Goal: Task Accomplishment & Management: Manage account settings

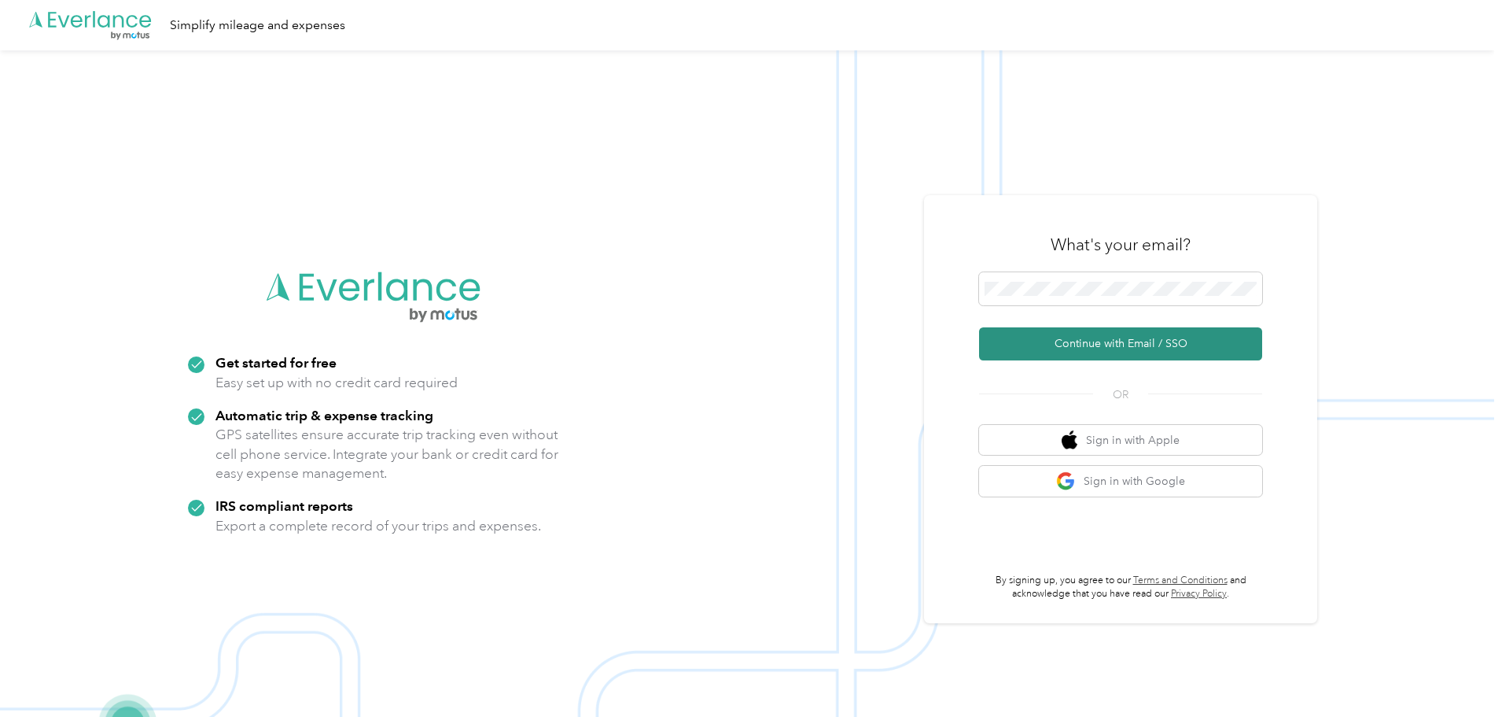
click at [1052, 327] on button "Continue with Email / SSO" at bounding box center [1120, 343] width 283 height 33
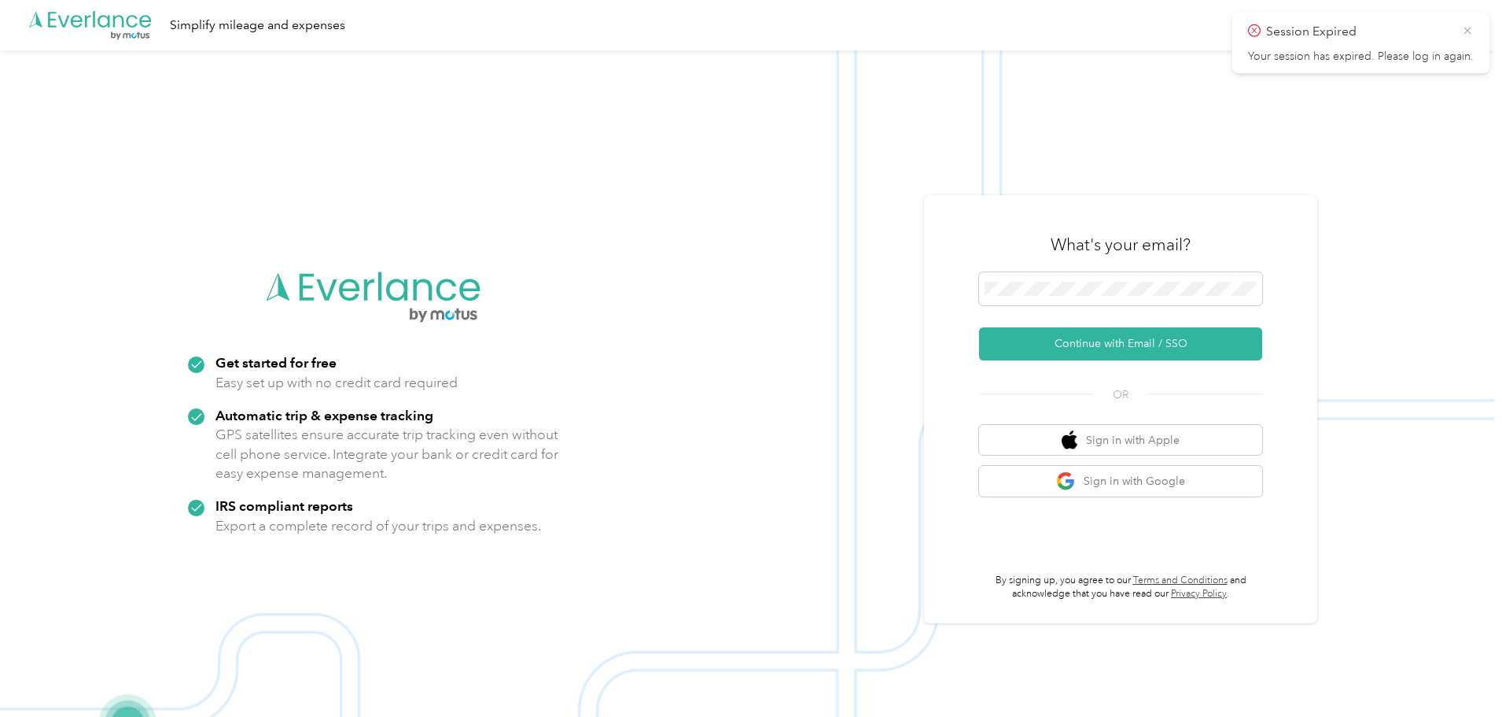
click at [1472, 32] on icon at bounding box center [1467, 31] width 13 height 14
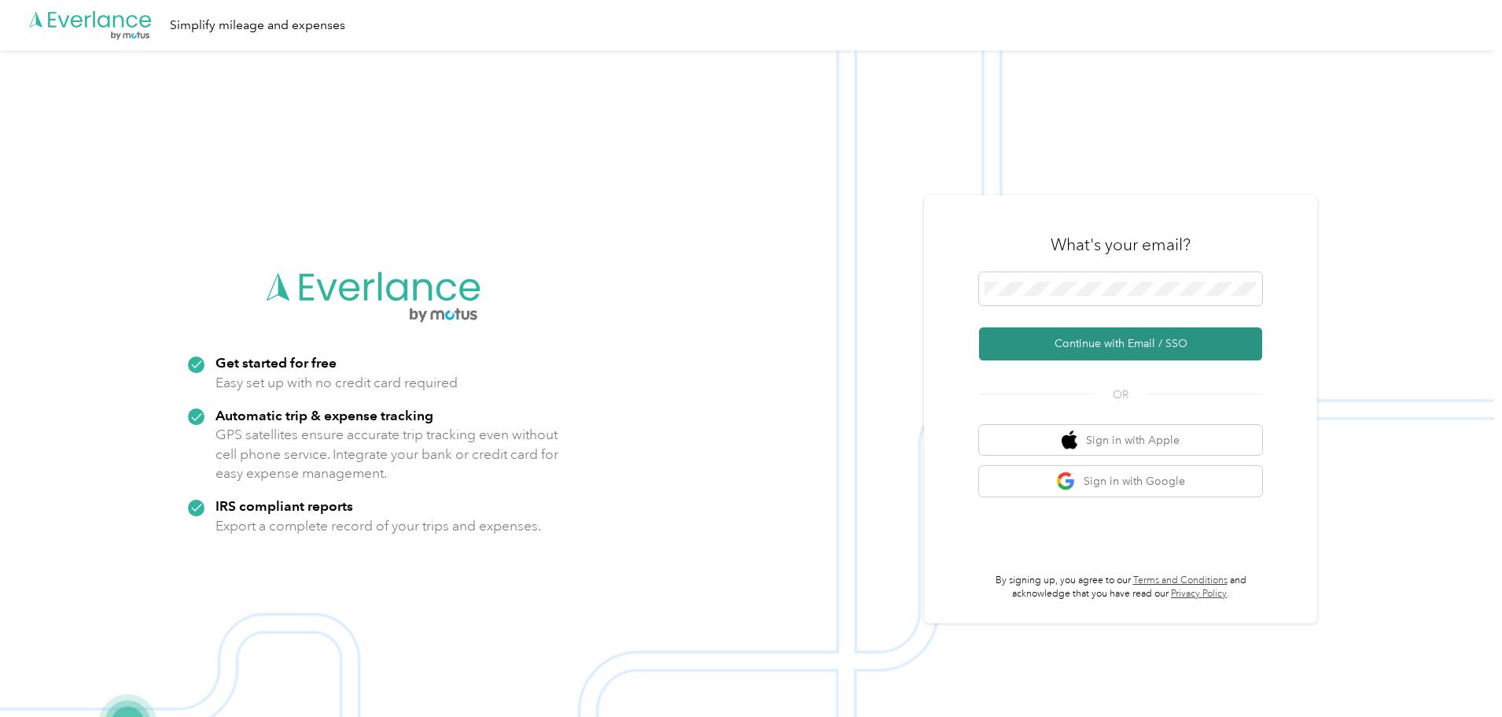
click at [1047, 346] on button "Continue with Email / SSO" at bounding box center [1120, 343] width 283 height 33
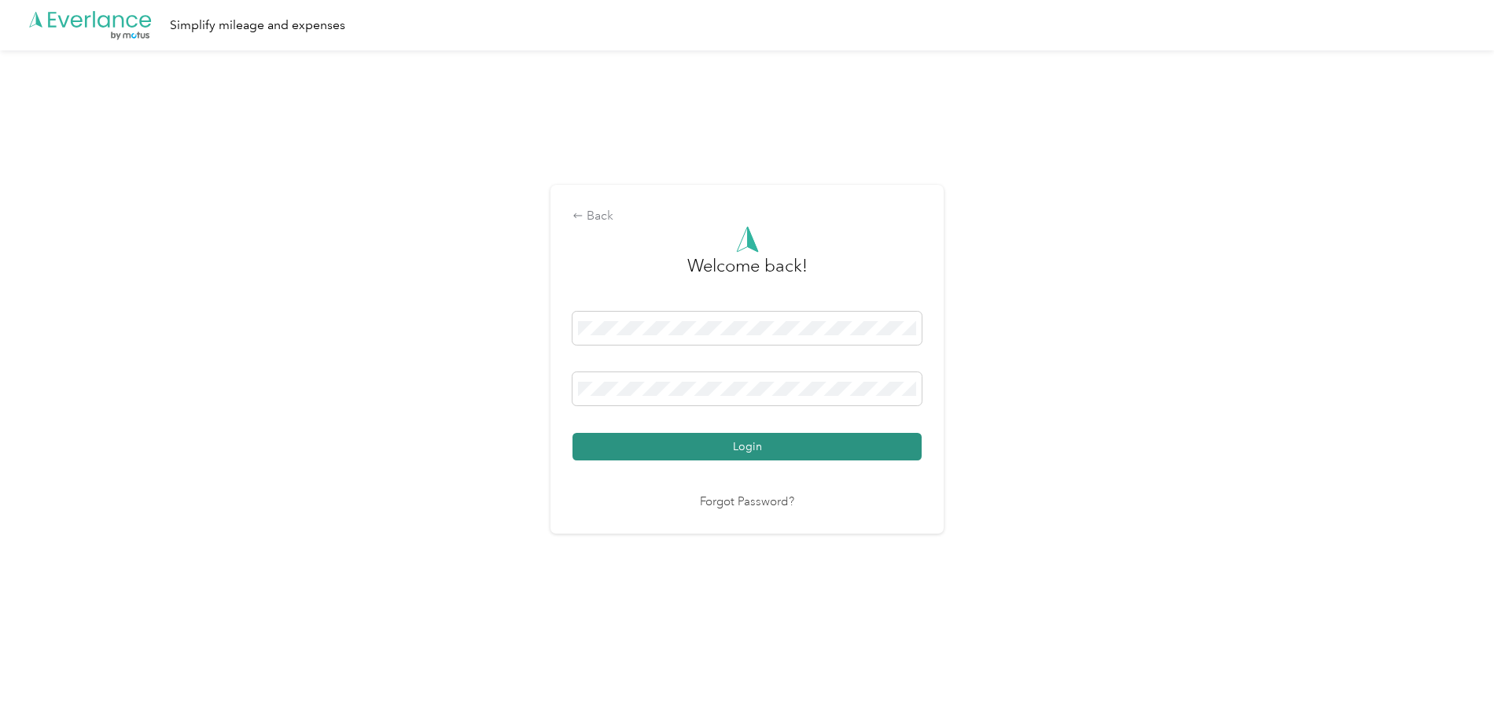
click at [773, 445] on button "Login" at bounding box center [747, 447] width 349 height 28
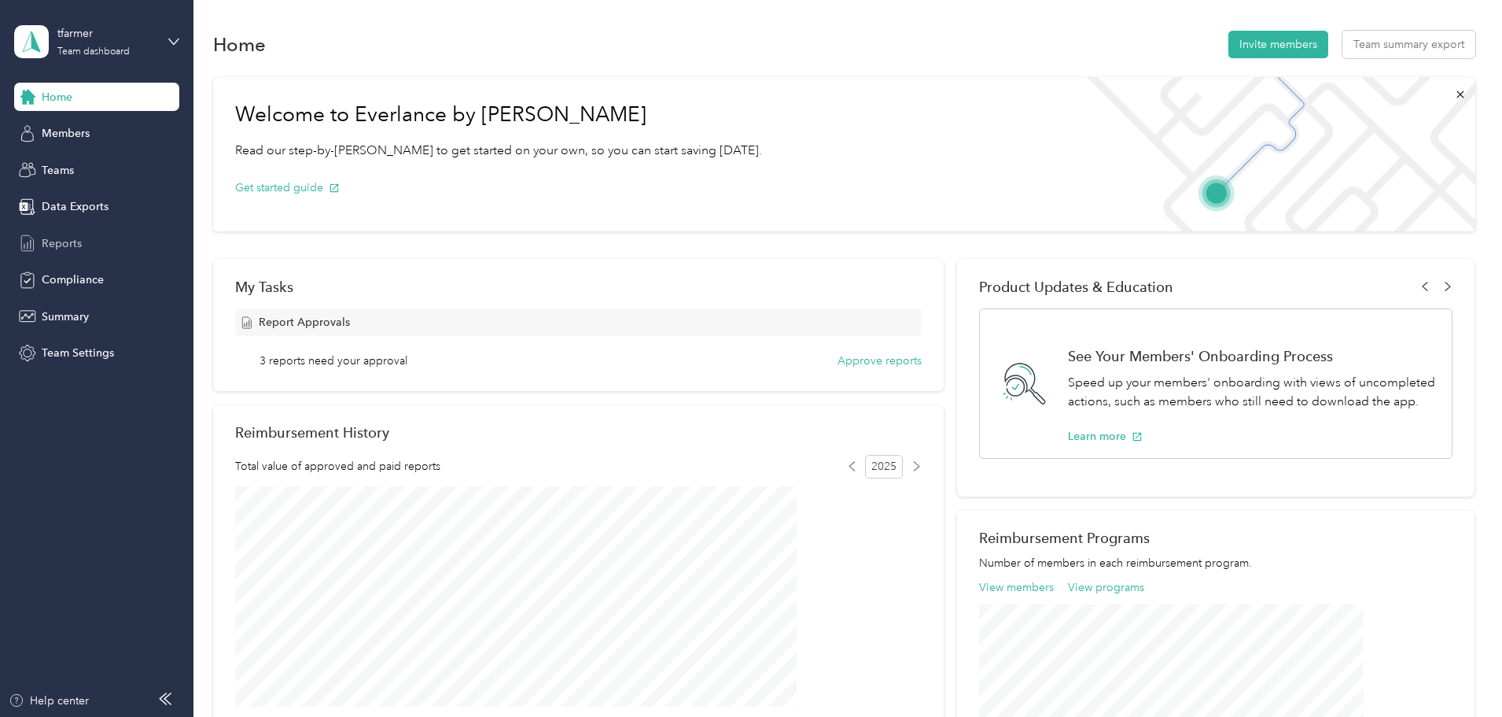
click at [58, 244] on span "Reports" at bounding box center [62, 243] width 40 height 17
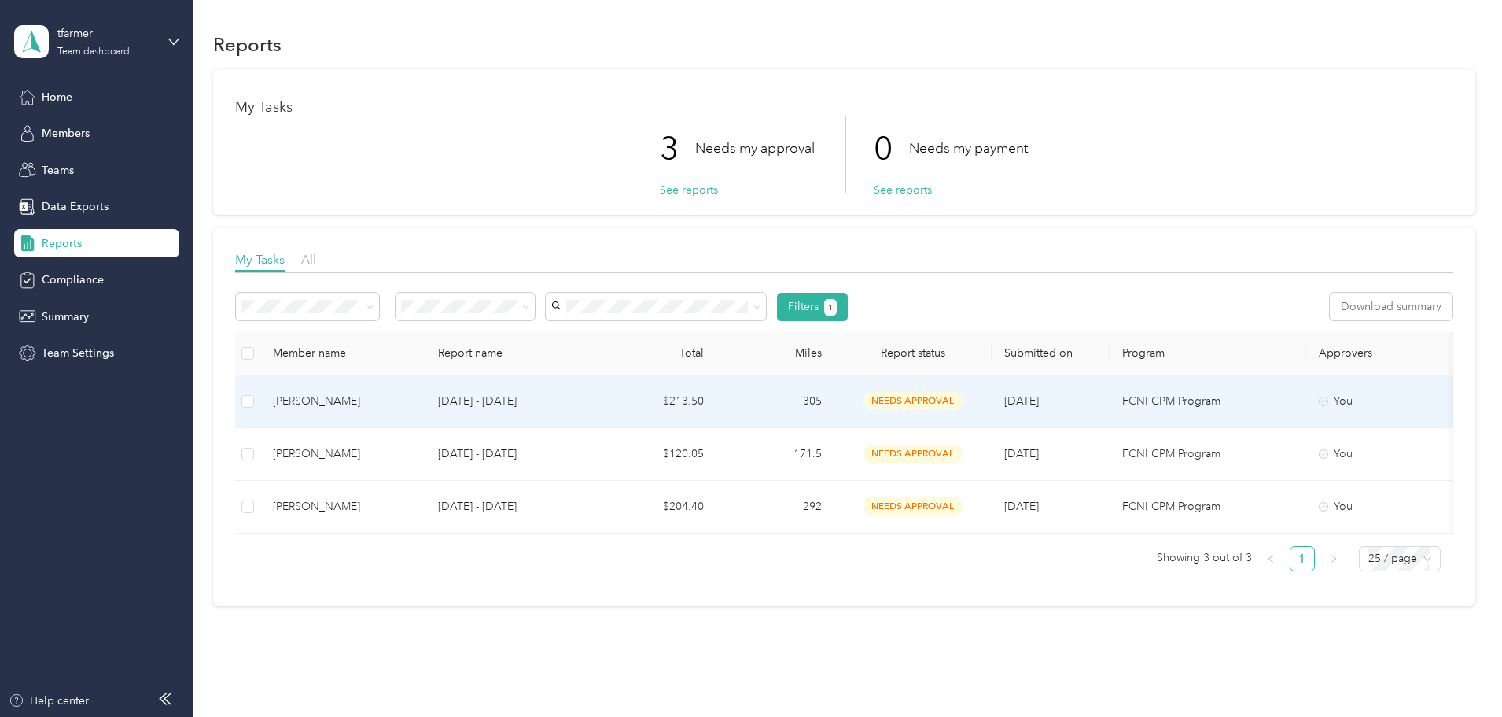
click at [413, 400] on div "[PERSON_NAME]" at bounding box center [343, 400] width 140 height 17
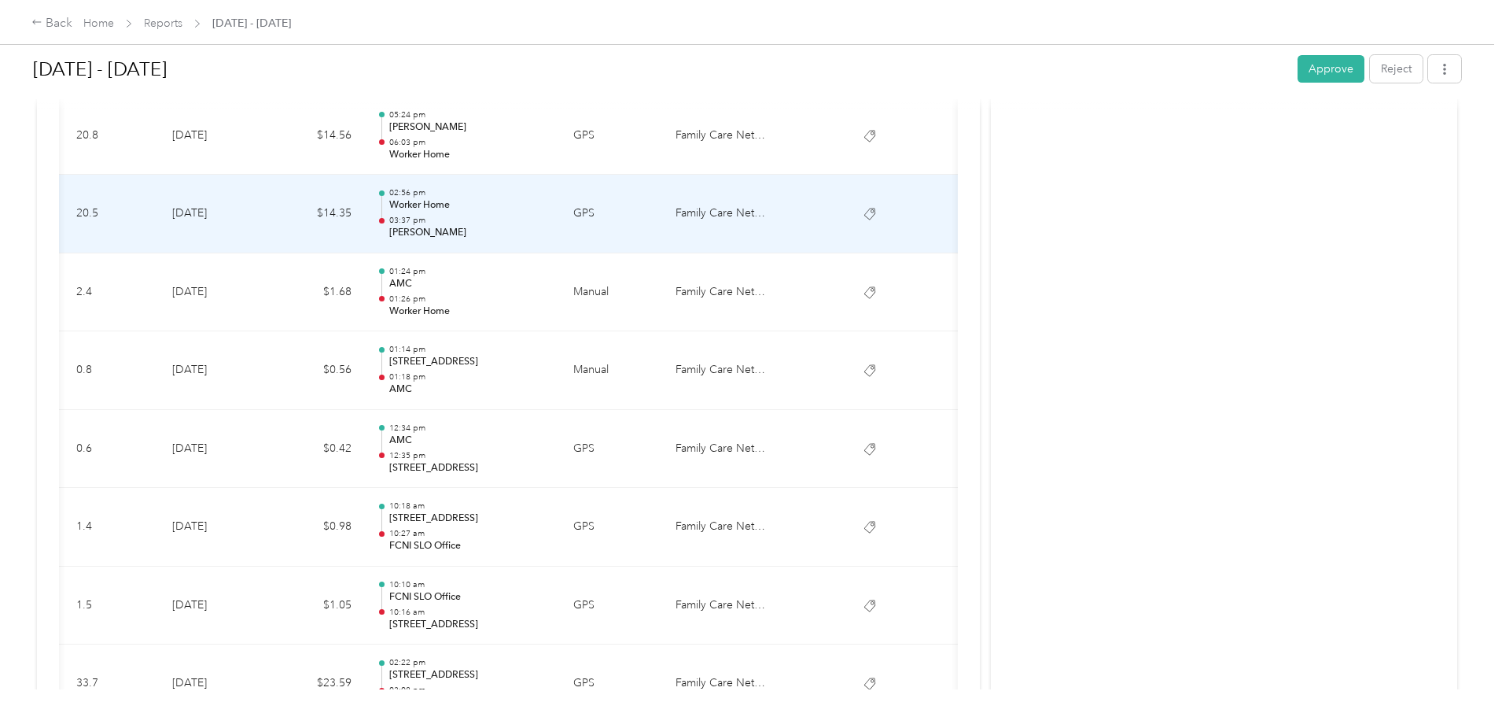
scroll to position [392, 0]
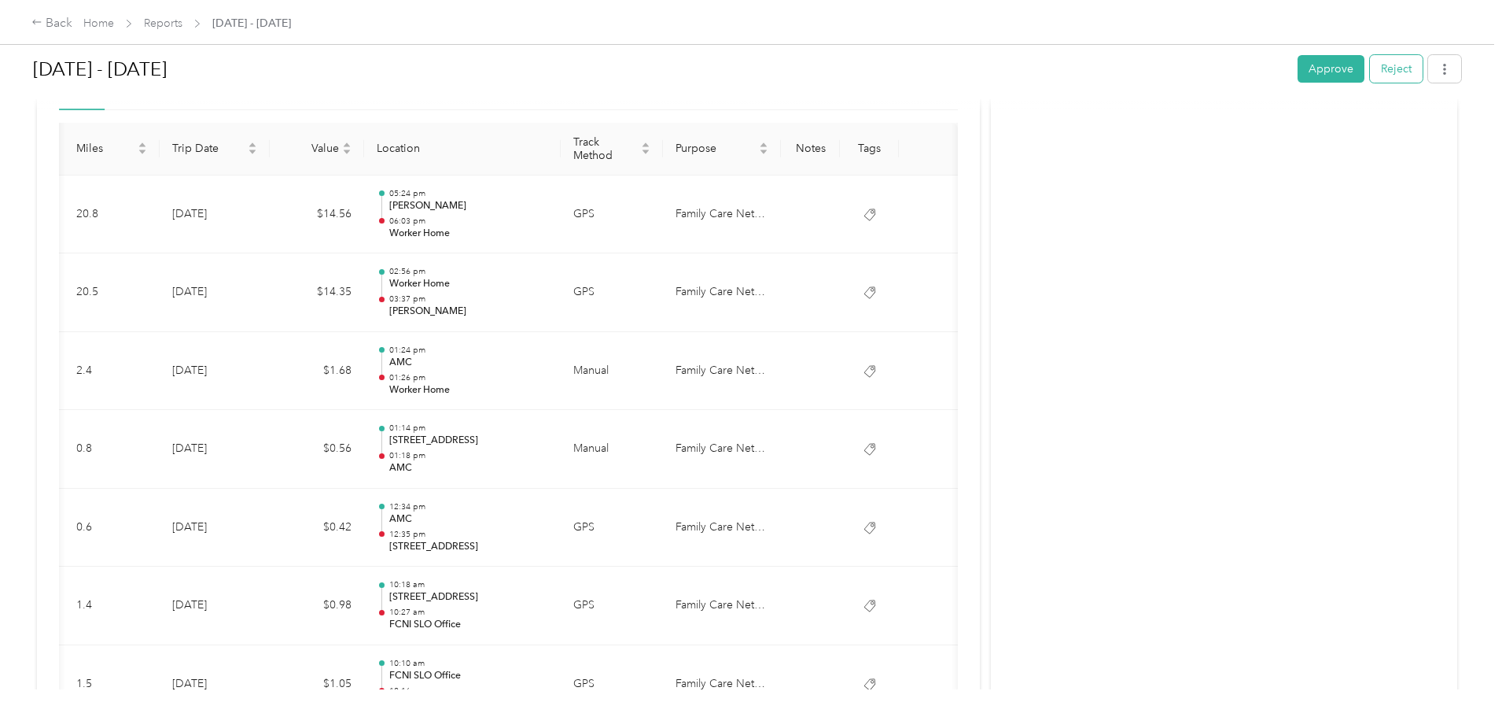
click at [1370, 66] on button "Reject" at bounding box center [1396, 69] width 53 height 28
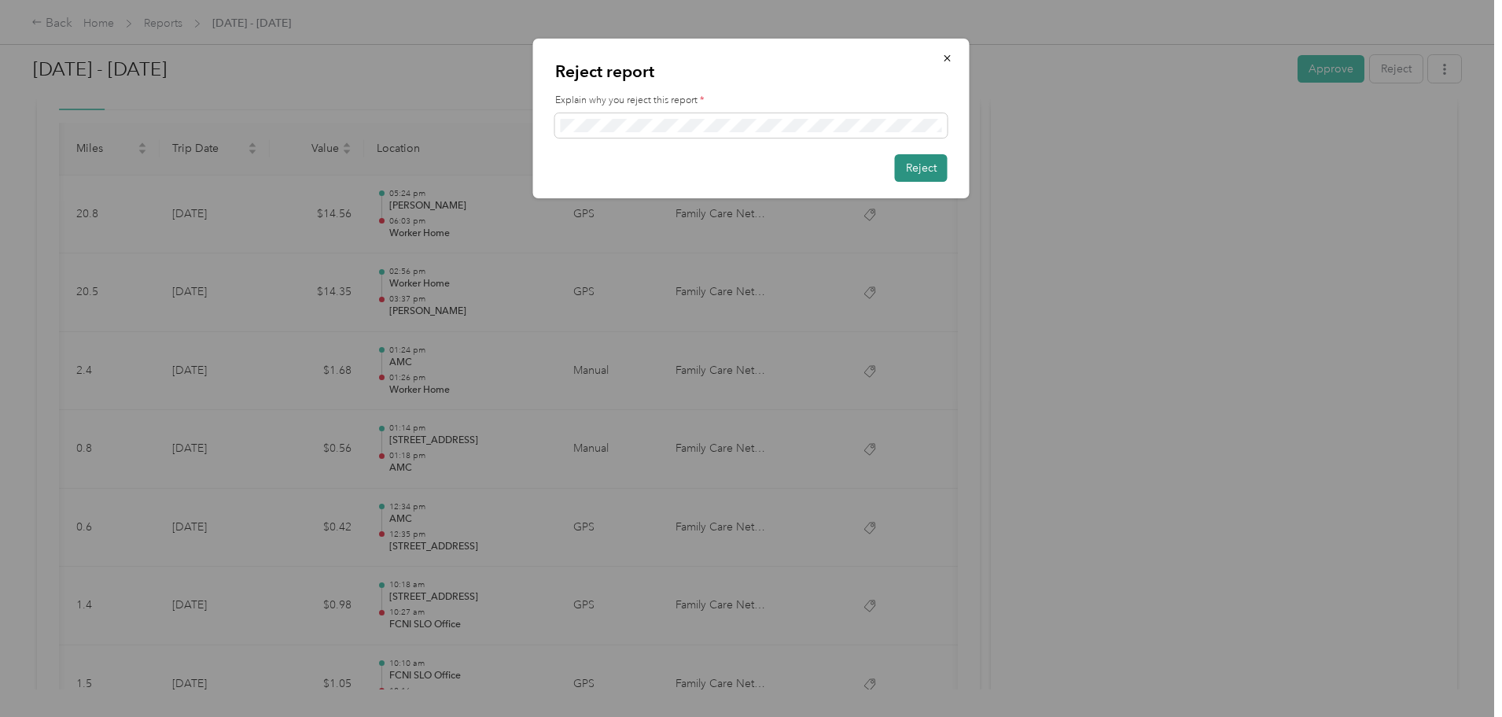
click at [902, 172] on button "Reject" at bounding box center [921, 168] width 53 height 28
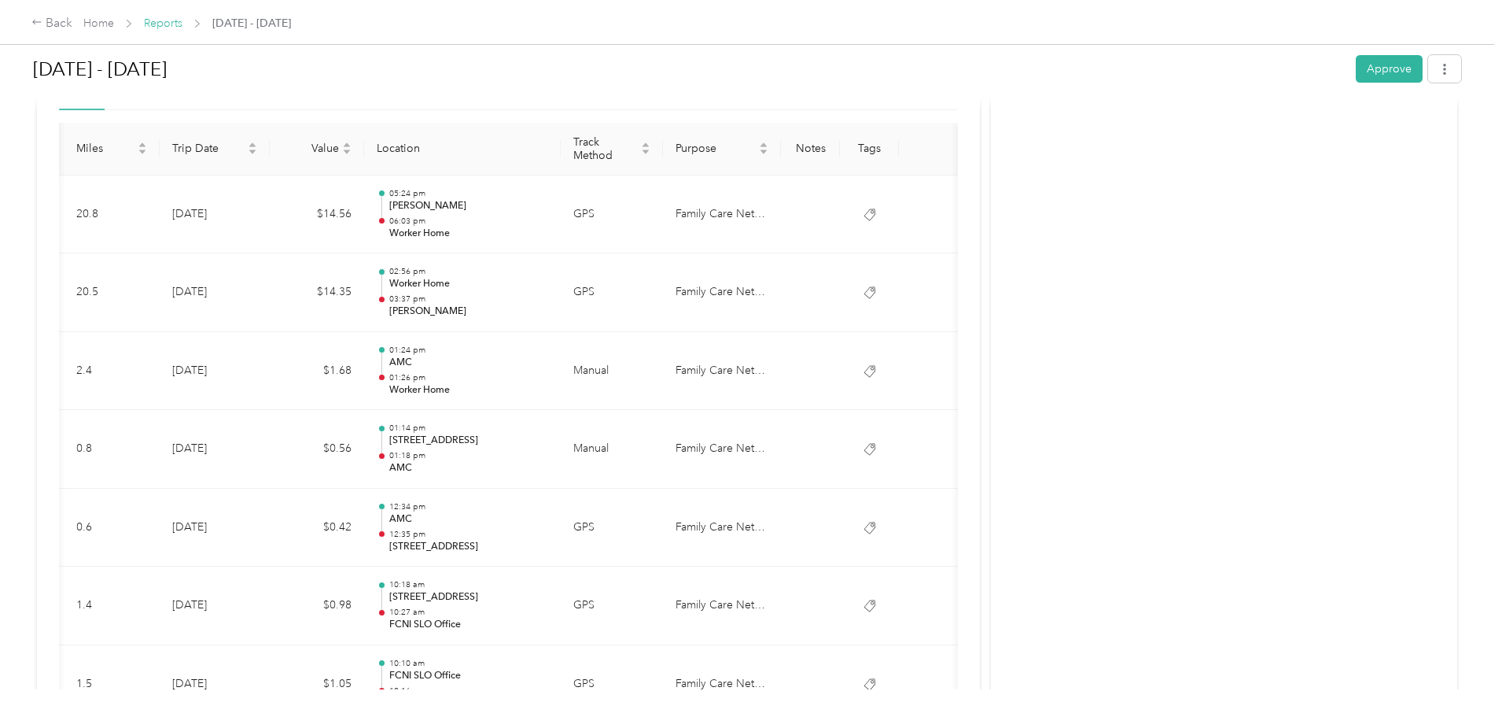
click at [182, 18] on link "Reports" at bounding box center [163, 23] width 39 height 13
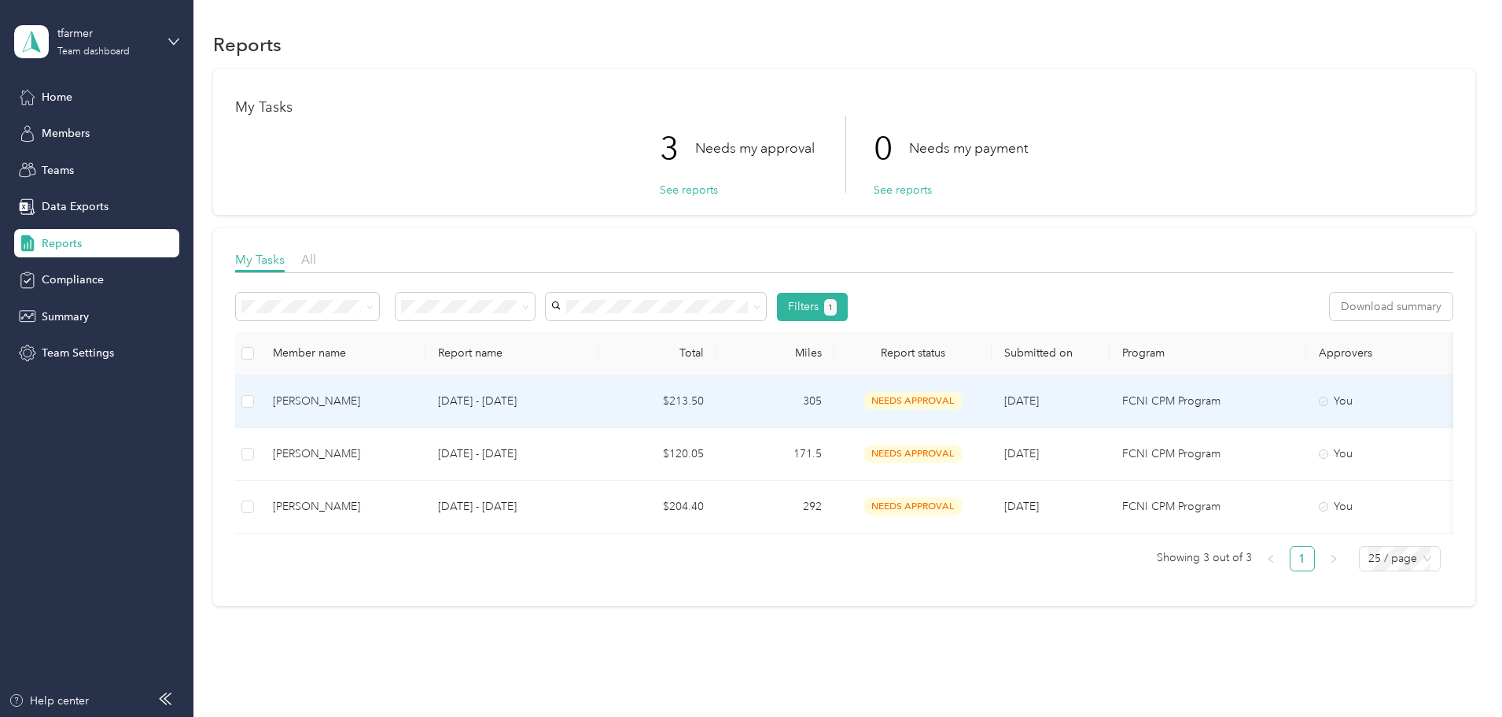
click at [413, 397] on div "[PERSON_NAME]" at bounding box center [343, 400] width 140 height 17
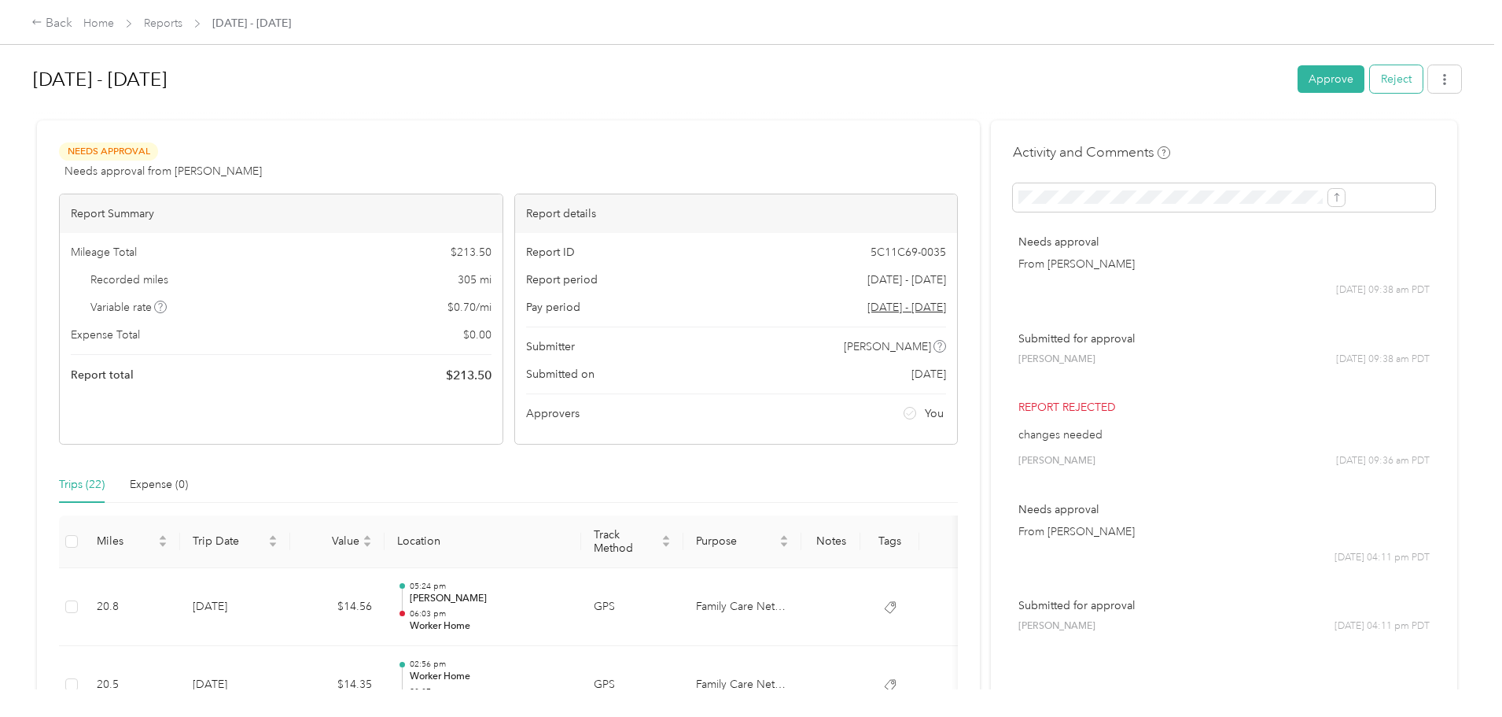
click at [1370, 77] on button "Reject" at bounding box center [1396, 79] width 53 height 28
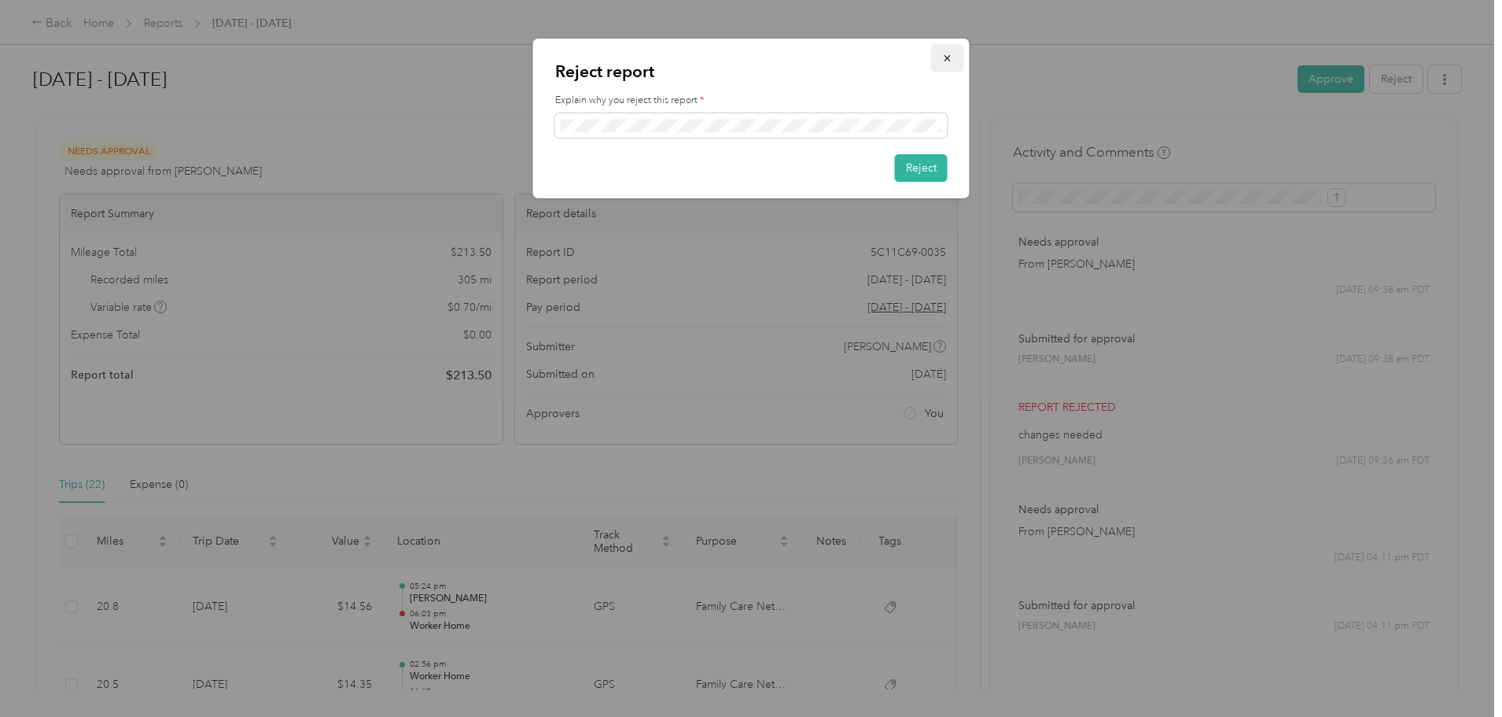
click at [942, 53] on icon "button" at bounding box center [947, 58] width 11 height 11
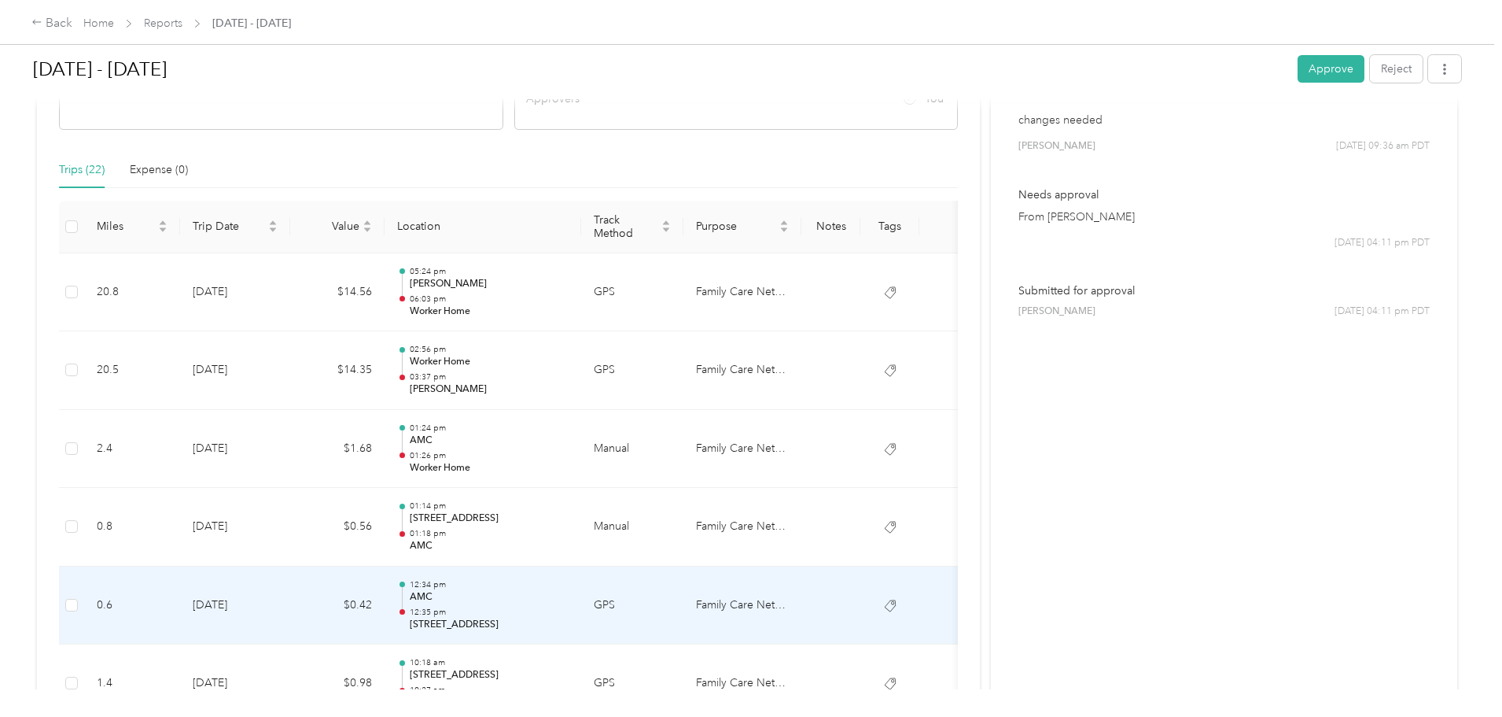
scroll to position [393, 0]
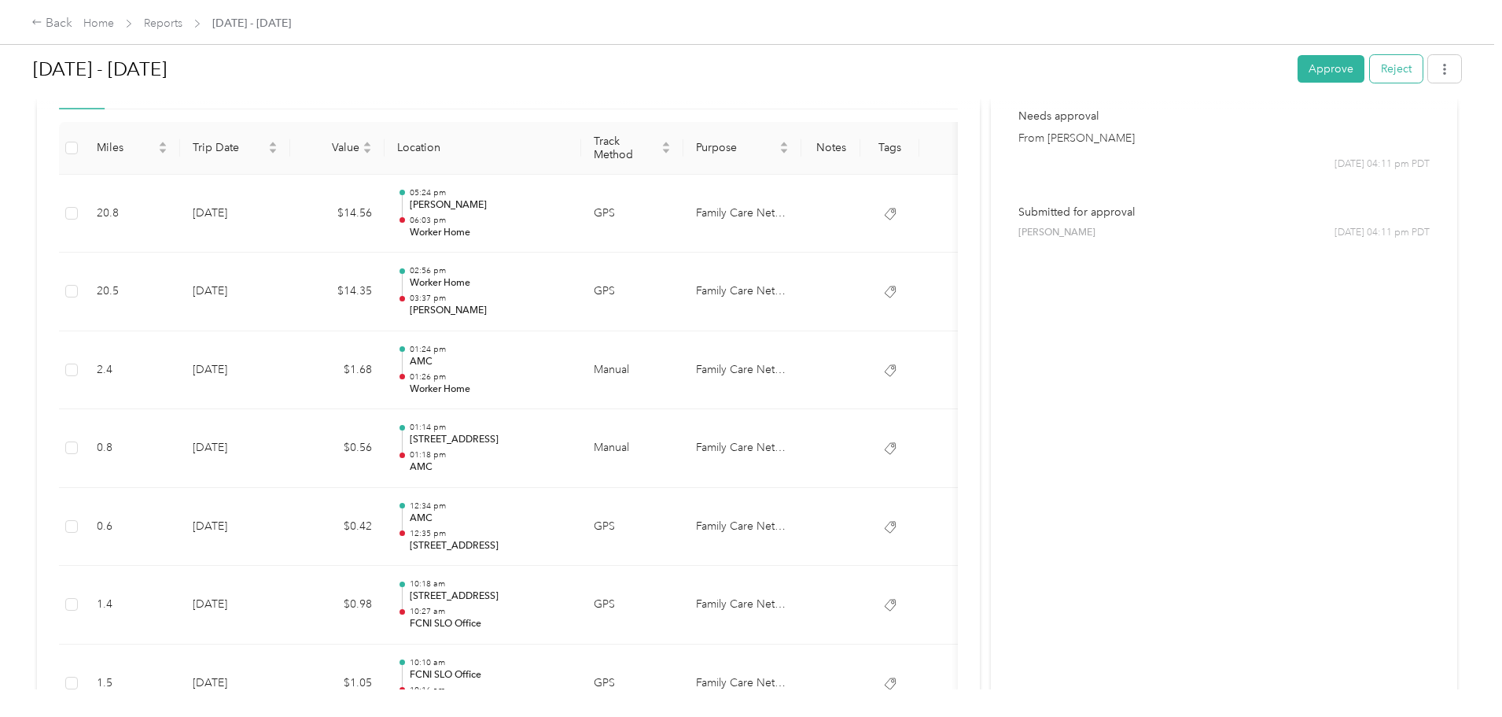
click at [1370, 68] on button "Reject" at bounding box center [1396, 69] width 53 height 28
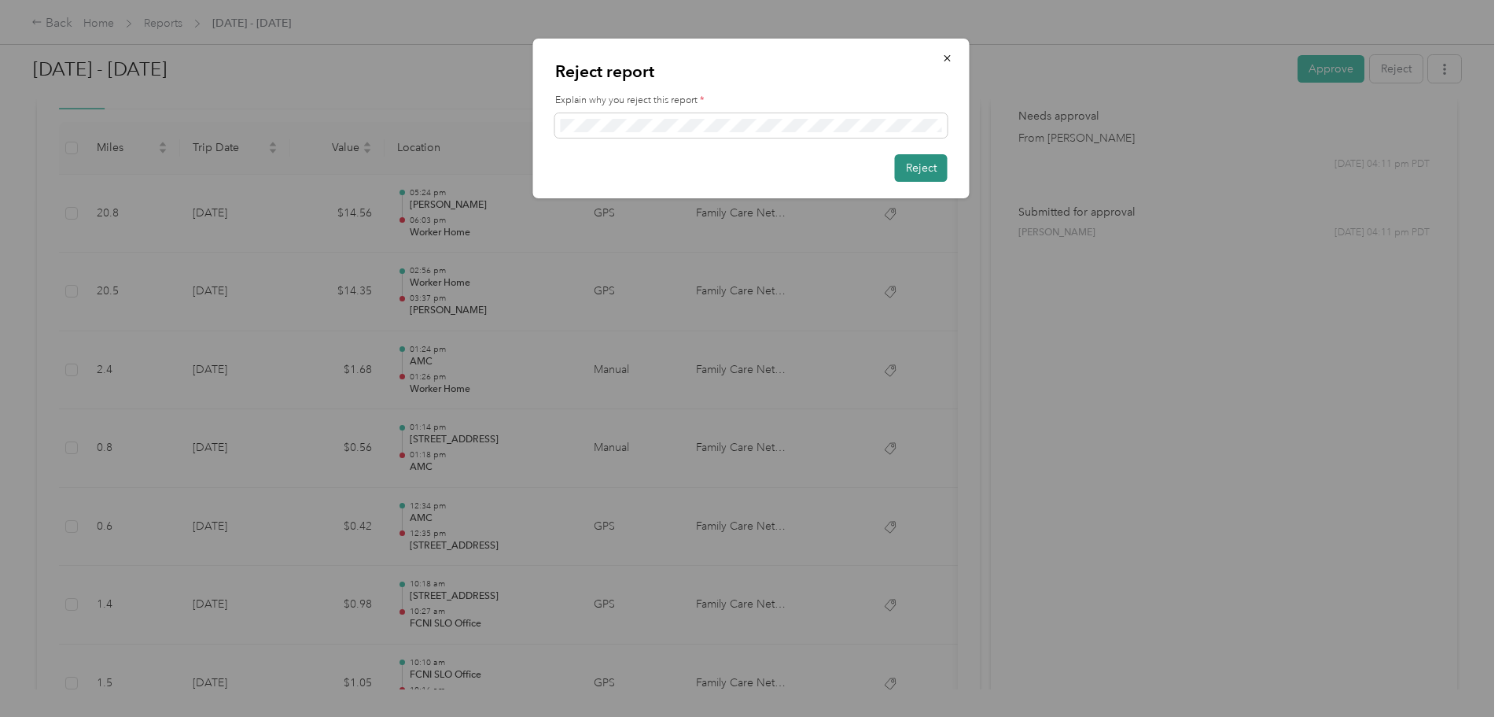
click at [938, 155] on button "Reject" at bounding box center [921, 168] width 53 height 28
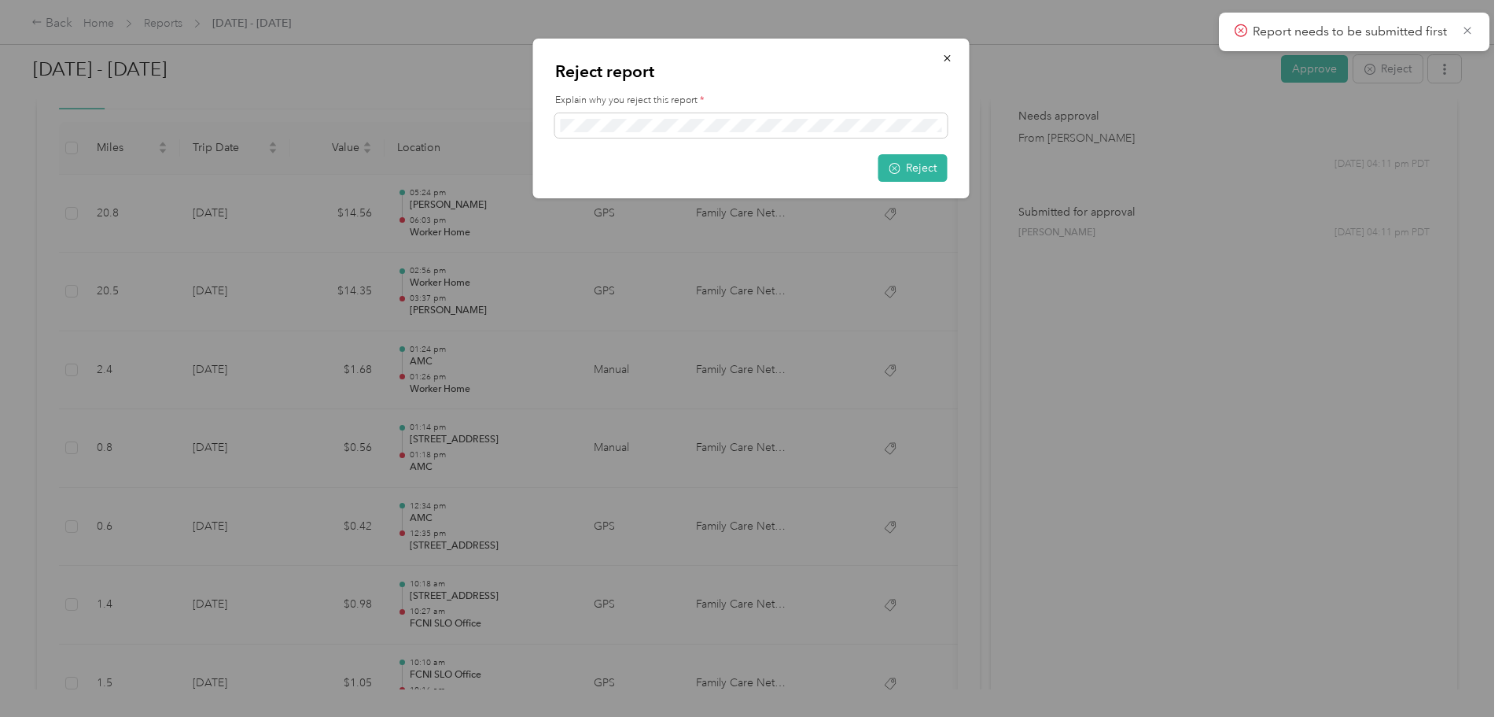
click at [1472, 26] on icon at bounding box center [1467, 31] width 13 height 14
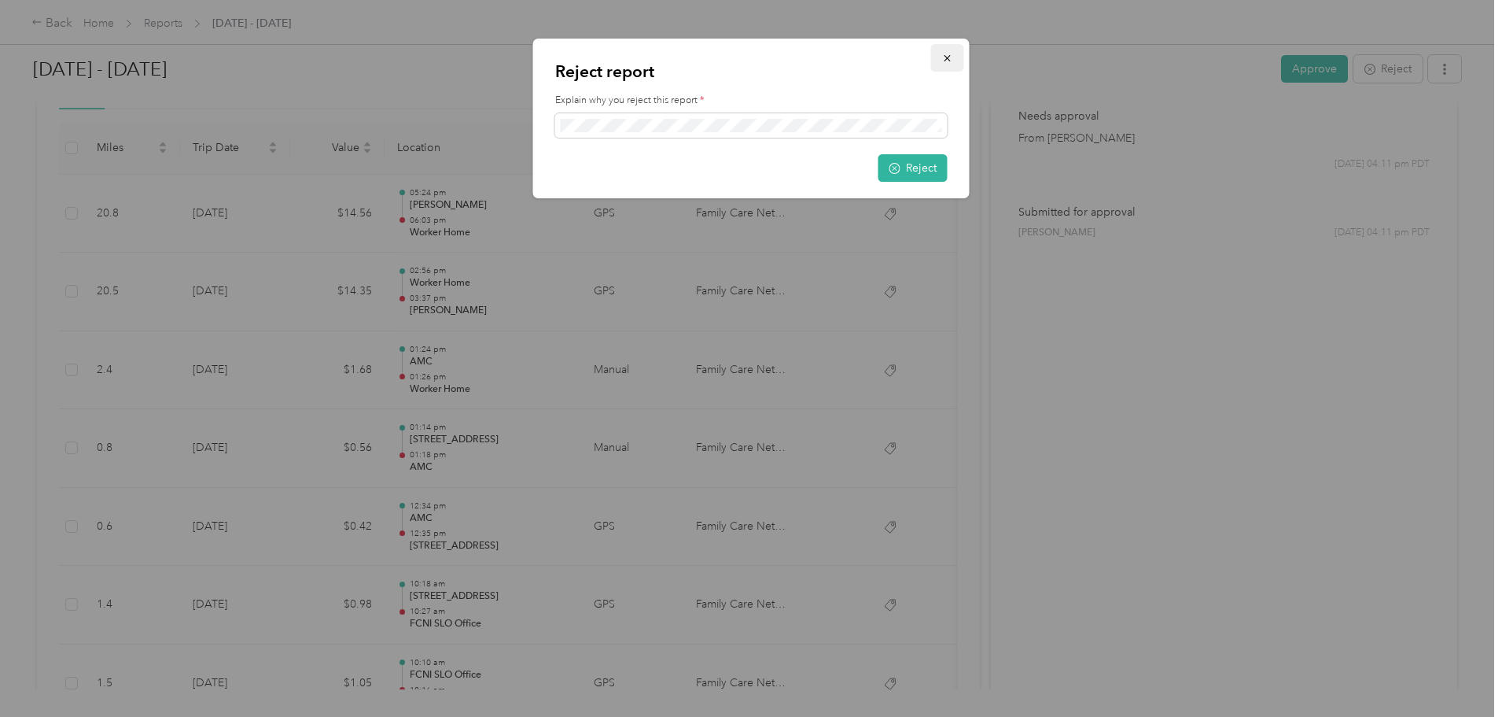
click at [945, 56] on icon "button" at bounding box center [947, 58] width 6 height 6
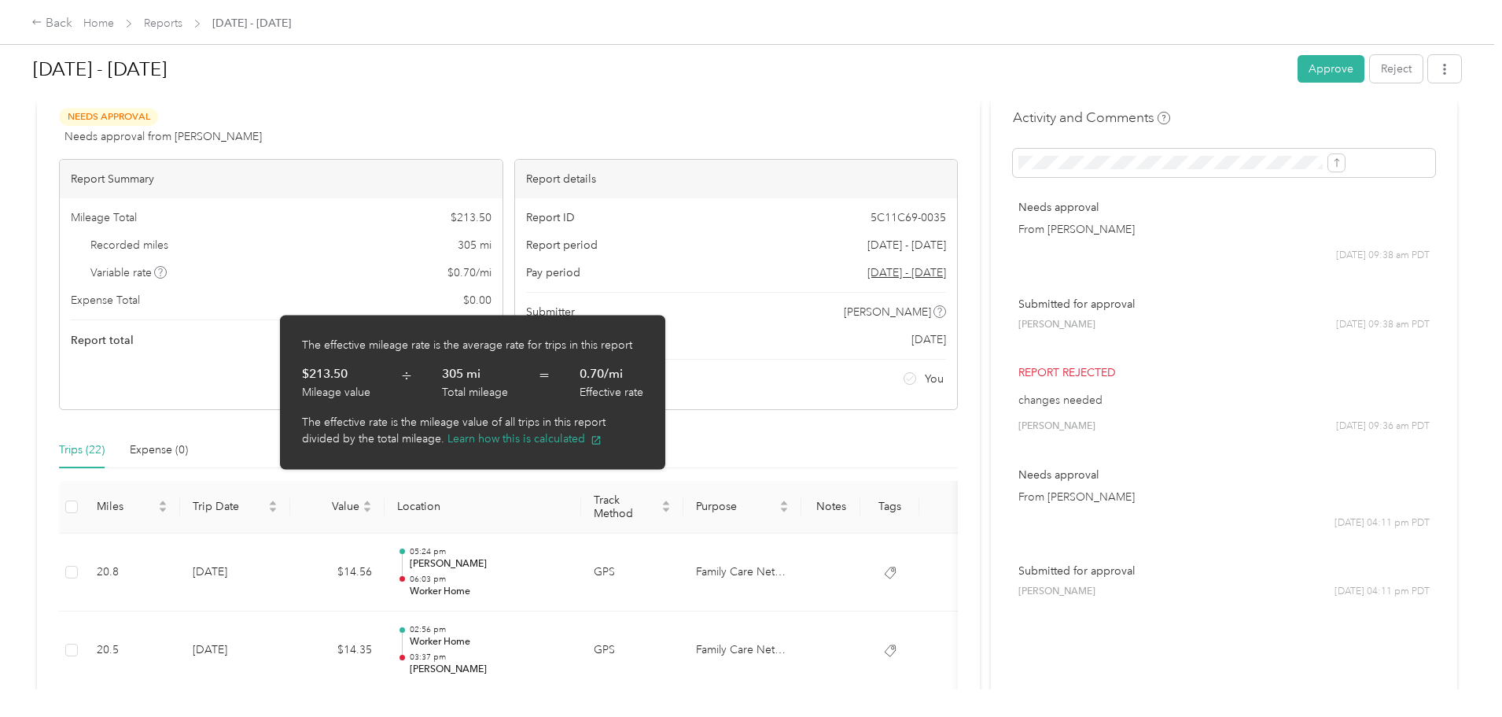
scroll to position [0, 0]
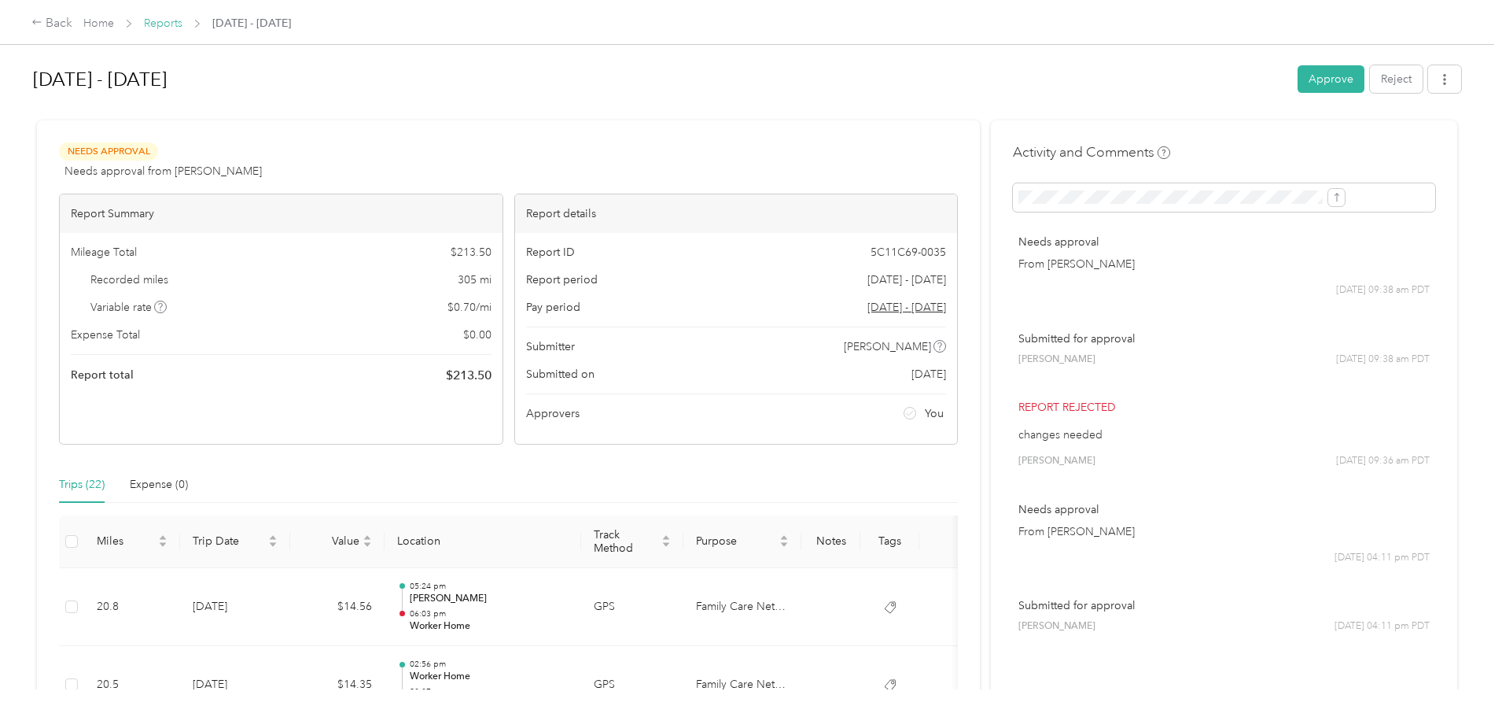
click at [182, 20] on link "Reports" at bounding box center [163, 23] width 39 height 13
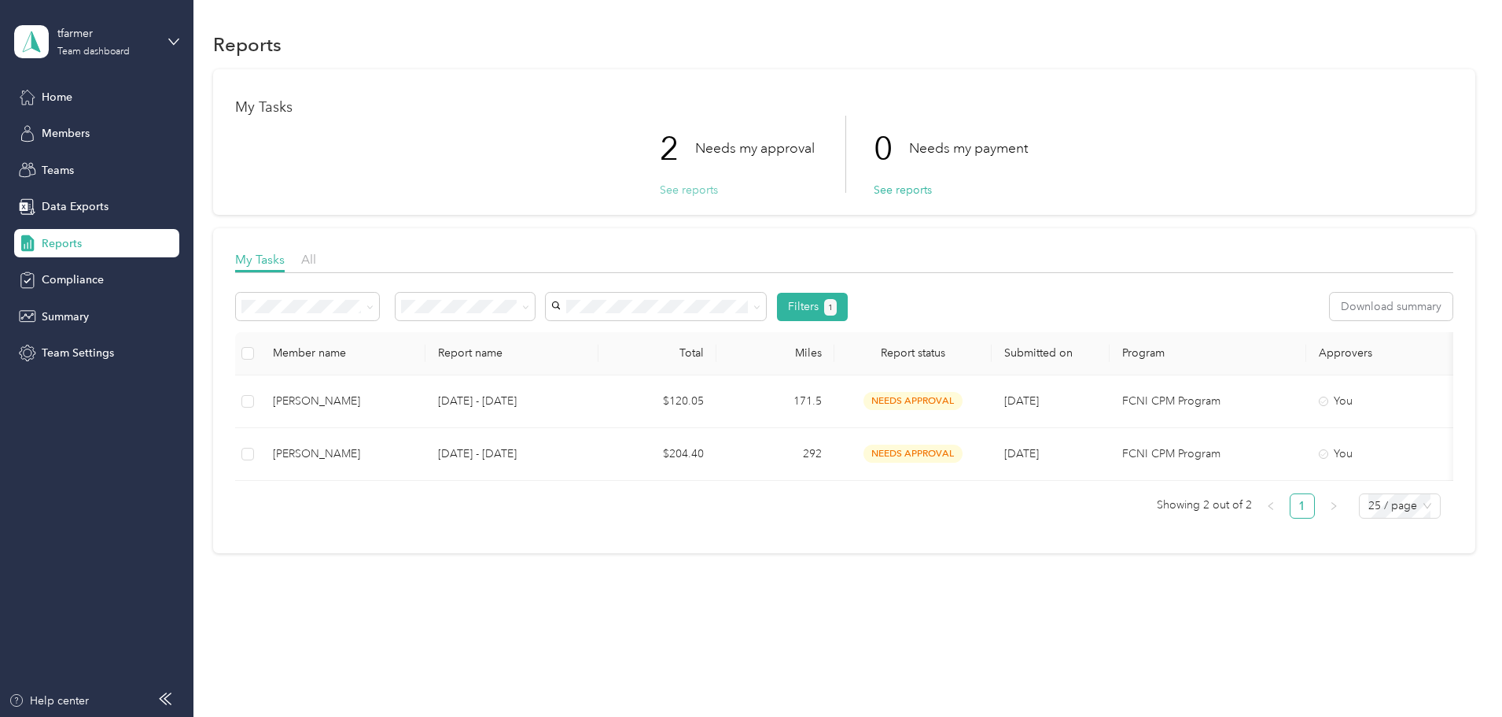
click at [677, 191] on button "See reports" at bounding box center [689, 190] width 58 height 17
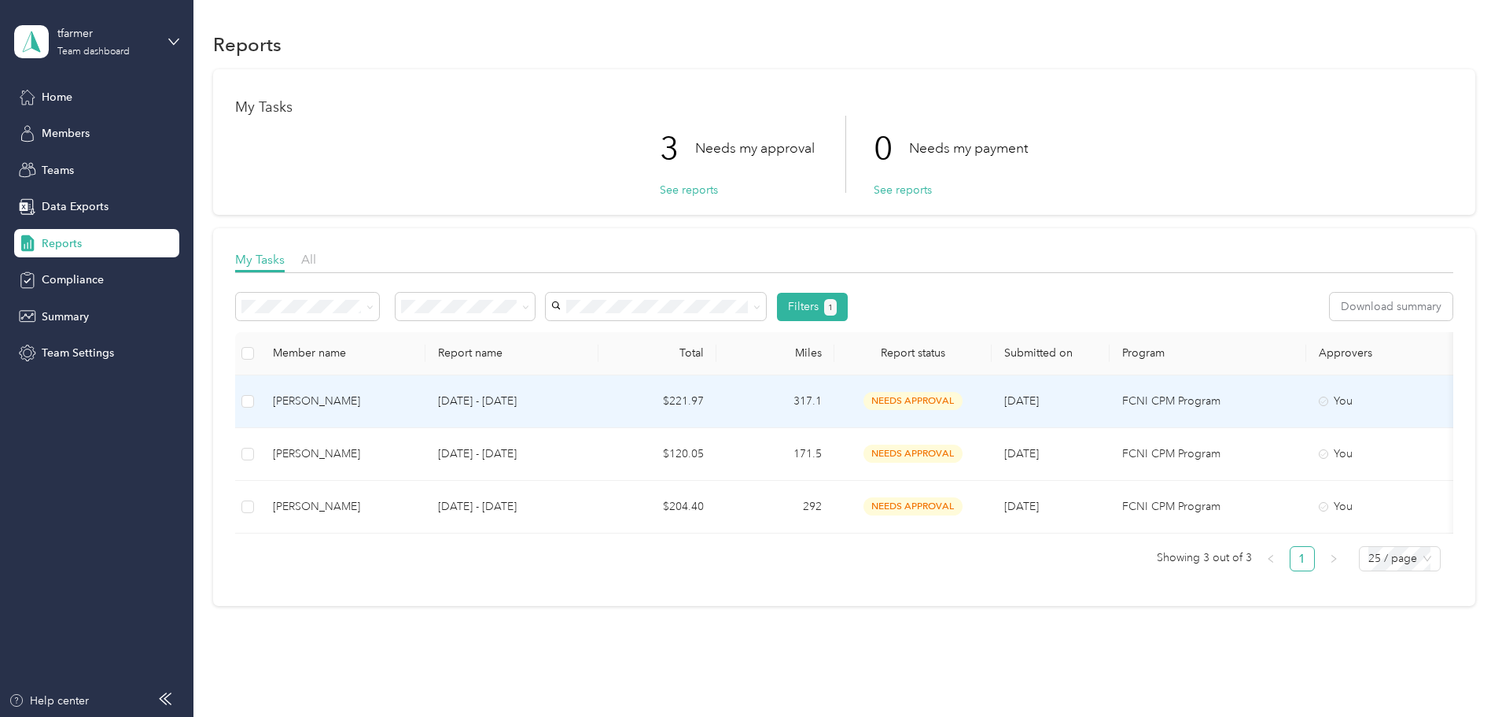
click at [599, 389] on td "[DATE] - [DATE]" at bounding box center [511, 401] width 173 height 53
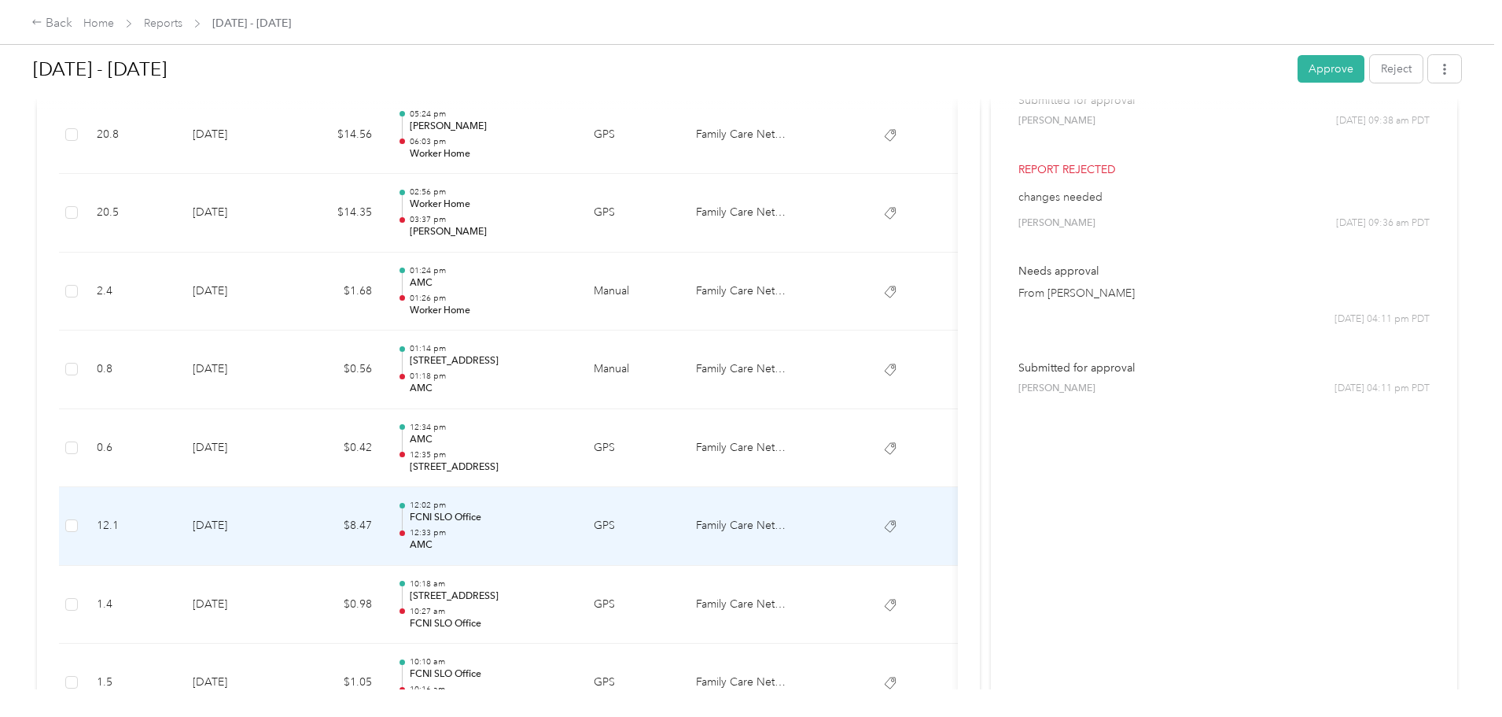
scroll to position [551, 0]
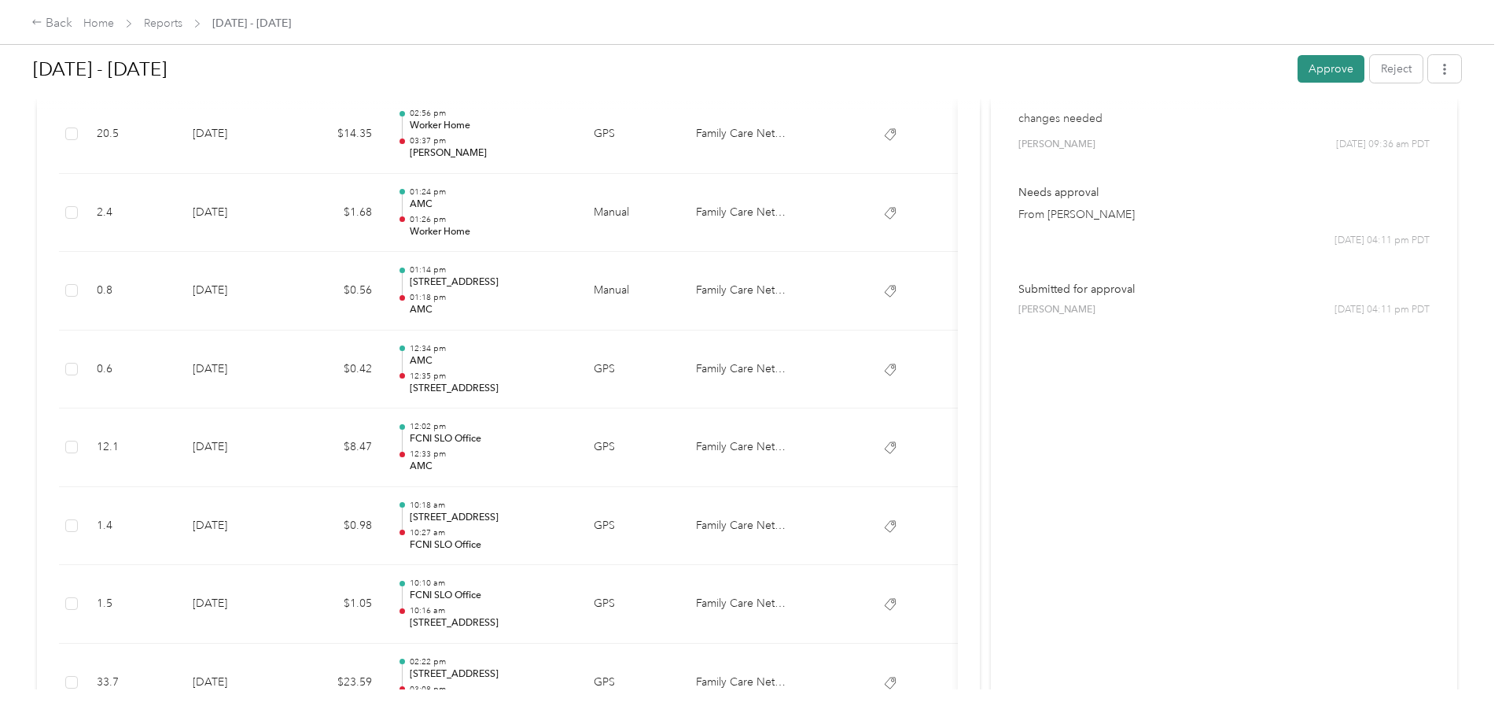
click at [1298, 64] on button "Approve" at bounding box center [1331, 69] width 67 height 28
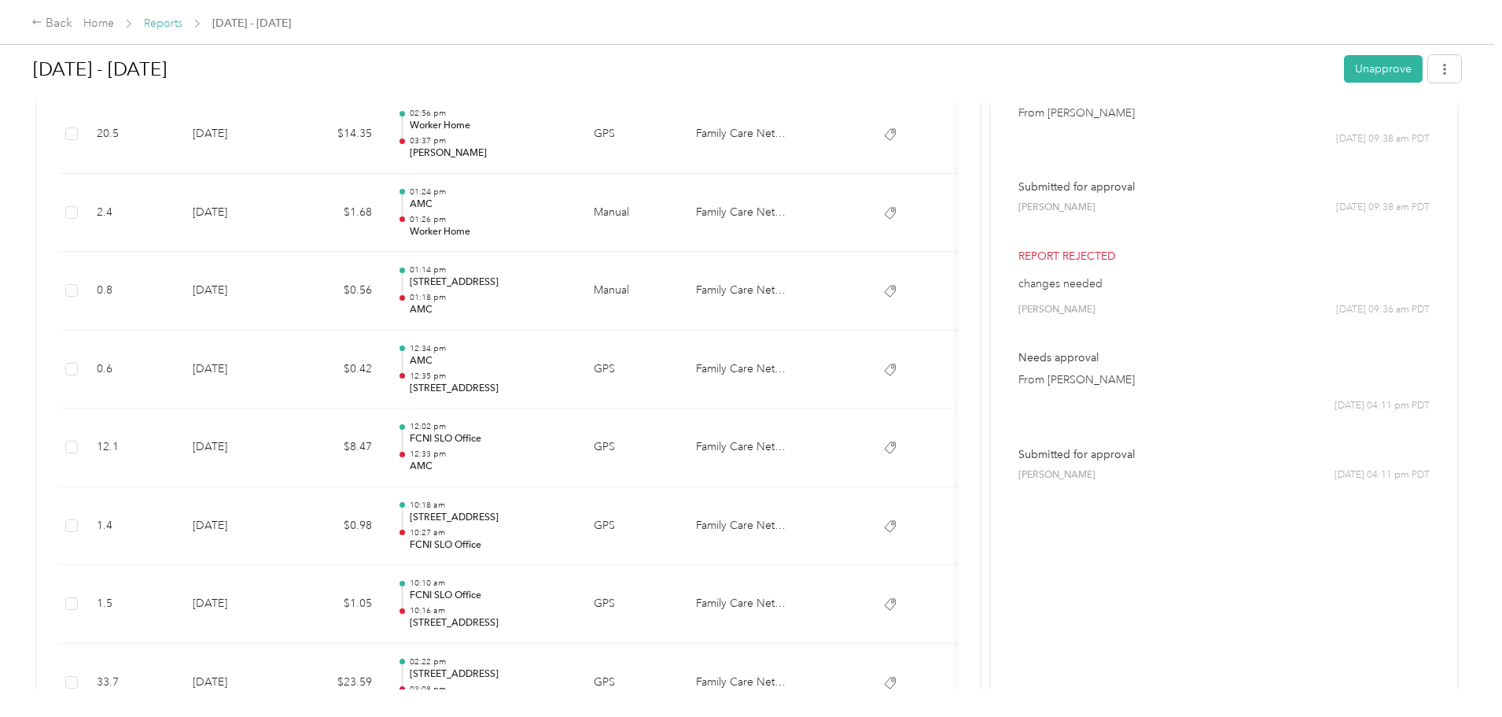
click at [182, 24] on link "Reports" at bounding box center [163, 23] width 39 height 13
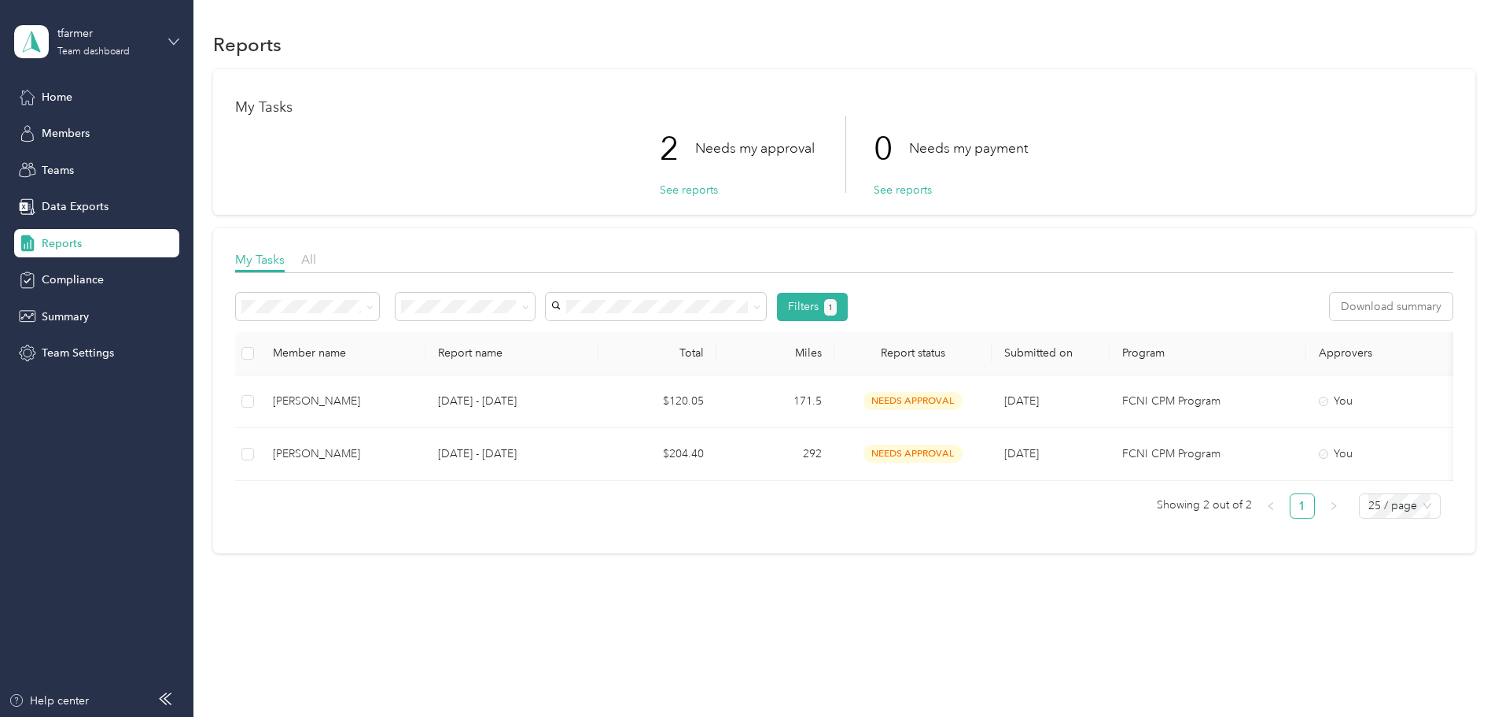
click at [175, 46] on icon at bounding box center [173, 41] width 11 height 11
click at [67, 168] on div "Personal dashboard" at bounding box center [77, 165] width 99 height 17
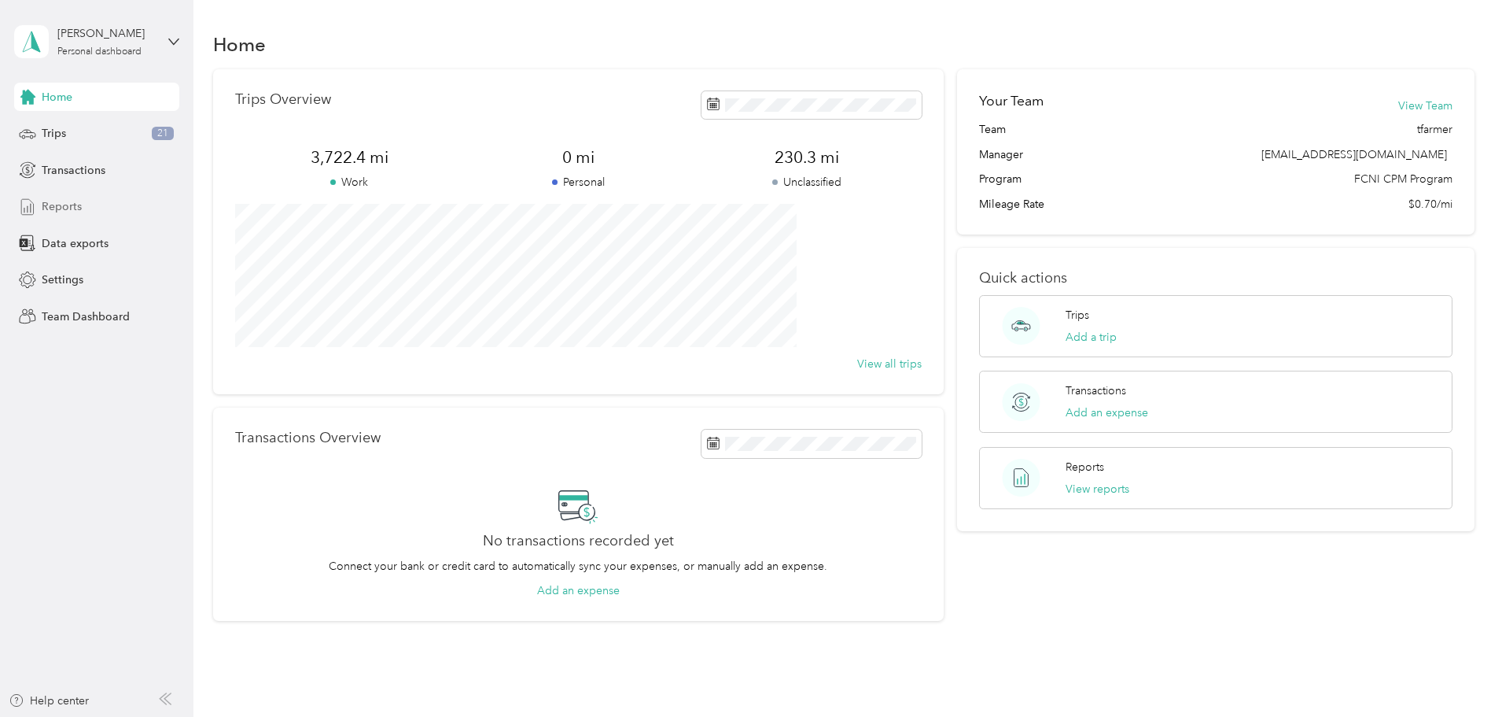
click at [57, 202] on span "Reports" at bounding box center [62, 206] width 40 height 17
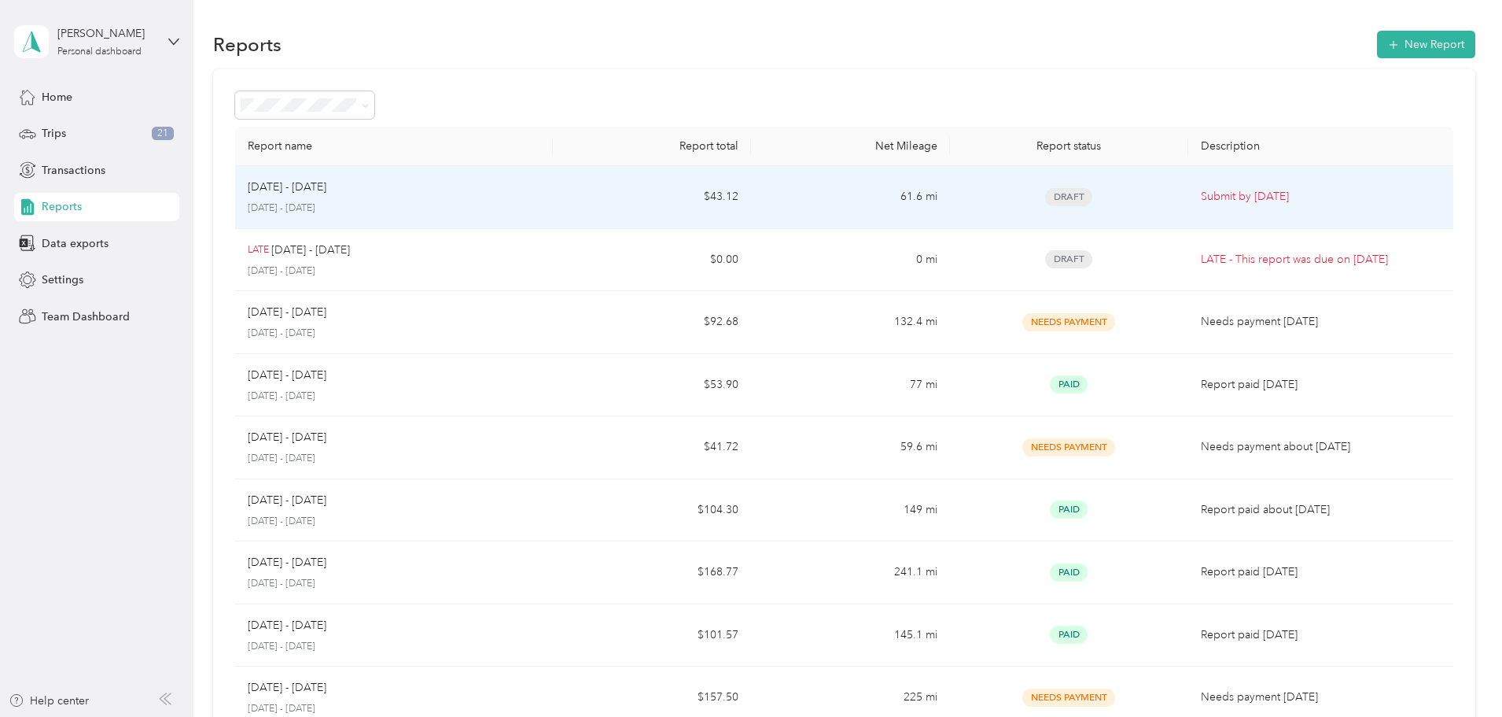
click at [659, 209] on td "$43.12" at bounding box center [652, 197] width 198 height 63
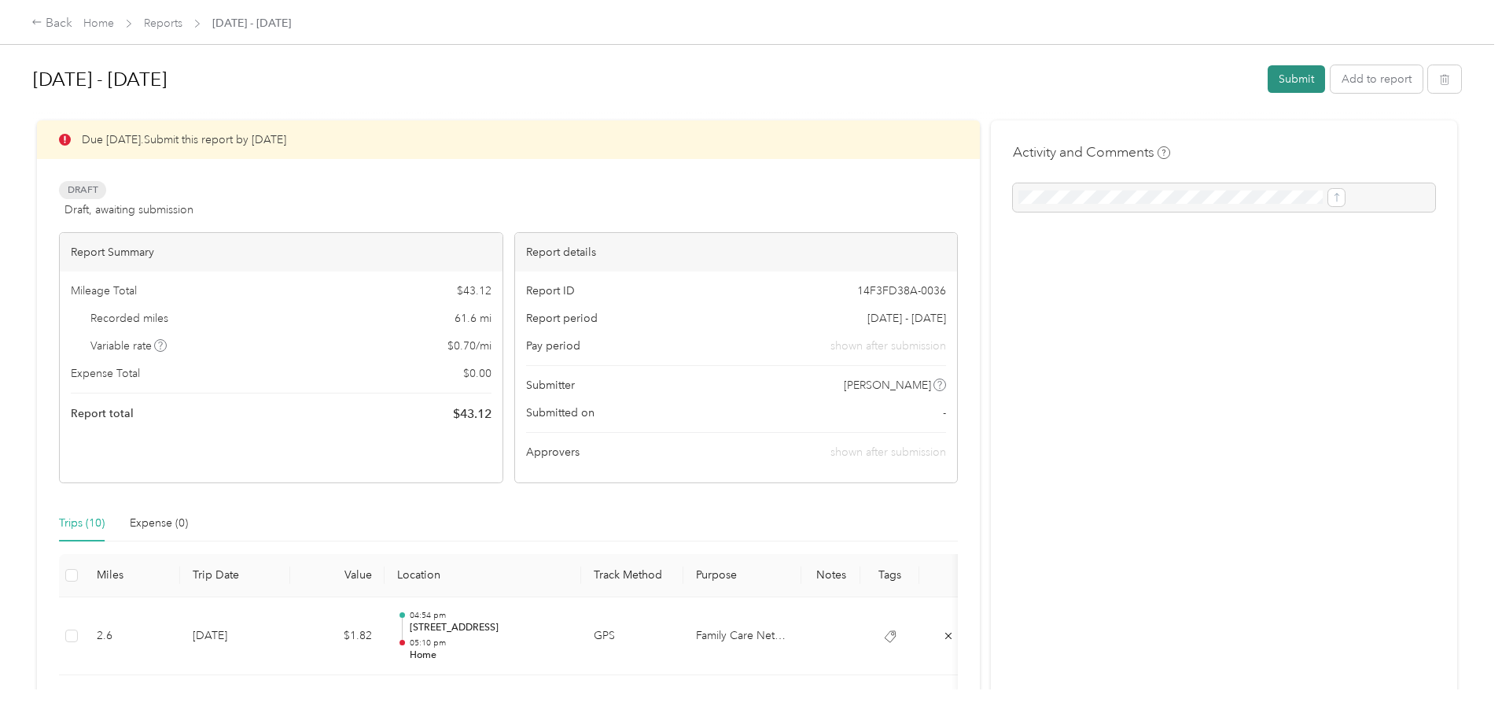
click at [1268, 76] on button "Submit" at bounding box center [1296, 79] width 57 height 28
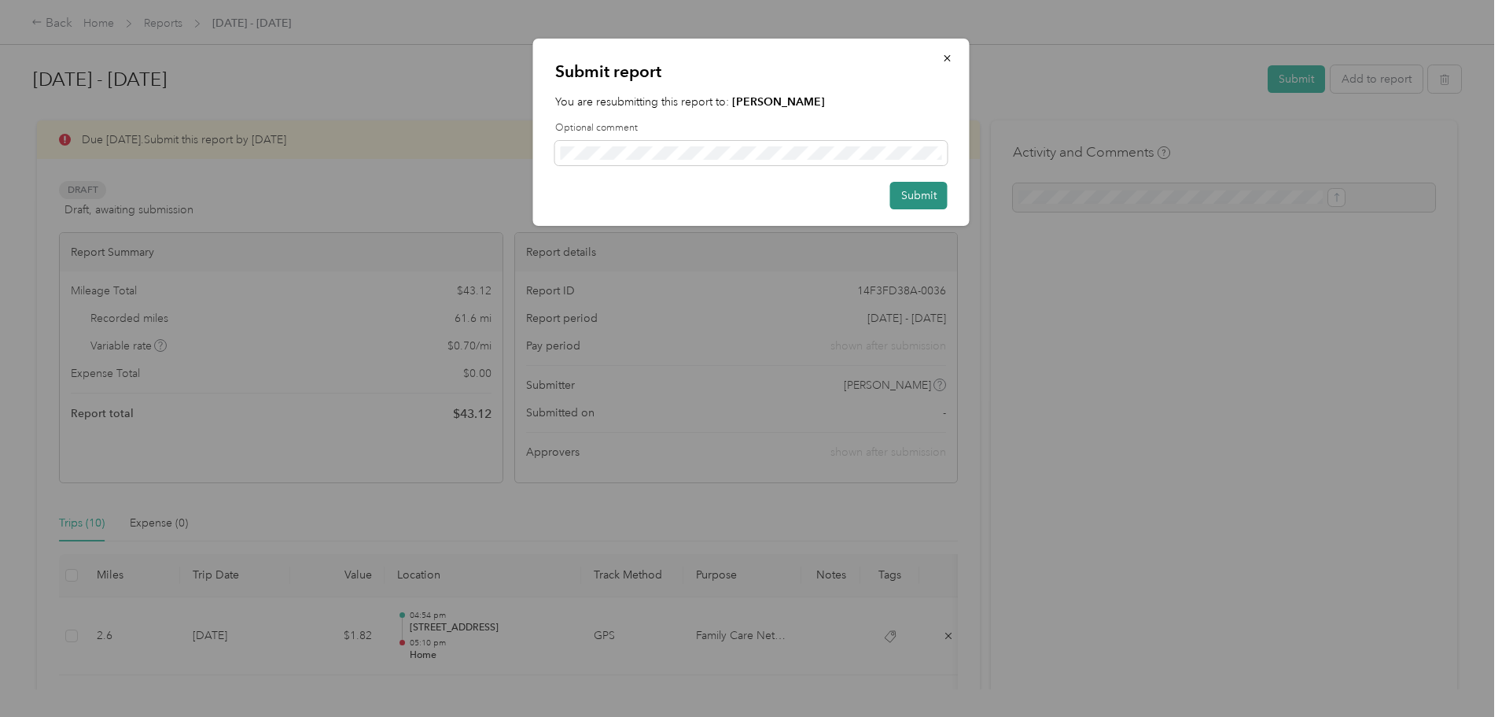
click at [921, 200] on button "Submit" at bounding box center [918, 196] width 57 height 28
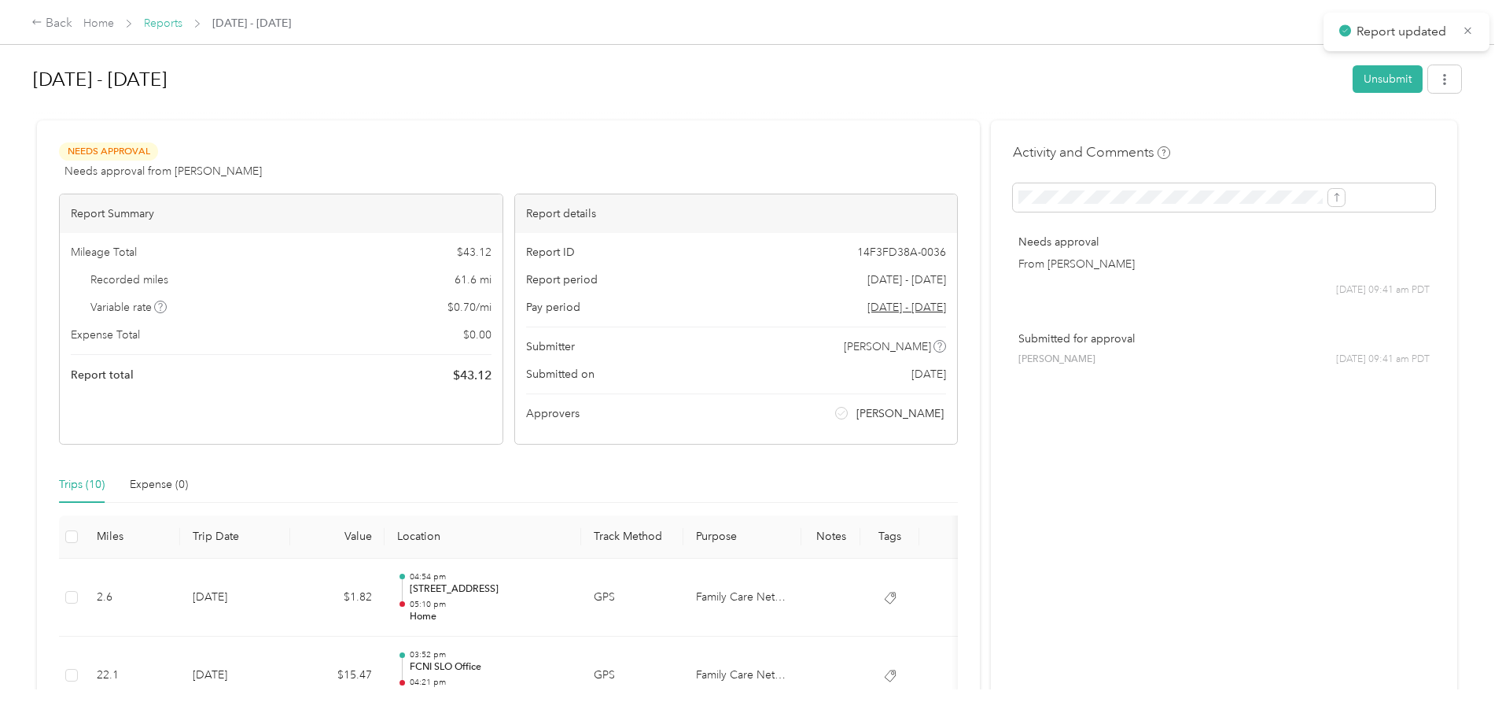
click at [182, 20] on link "Reports" at bounding box center [163, 23] width 39 height 13
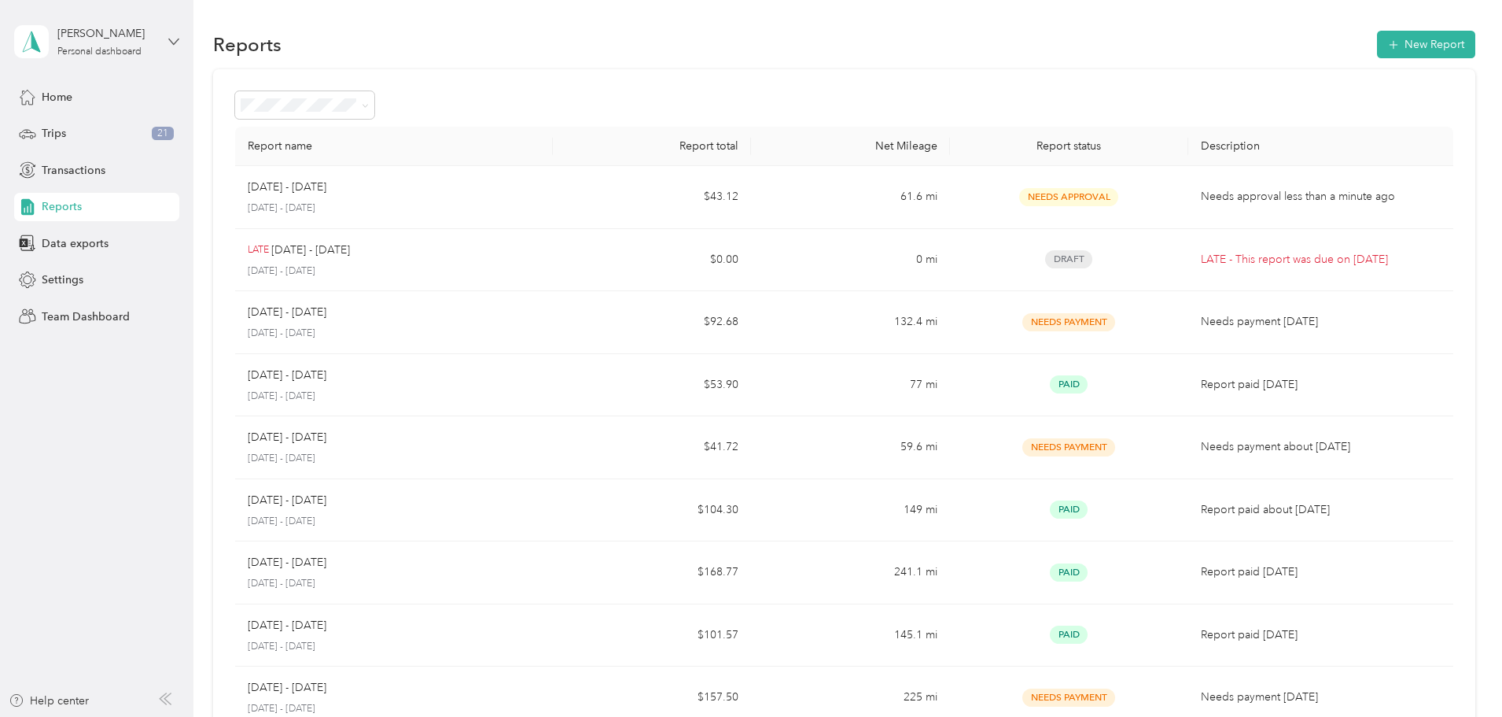
click at [178, 39] on icon at bounding box center [173, 41] width 11 height 11
click at [94, 132] on div "Team dashboard" at bounding box center [70, 129] width 84 height 17
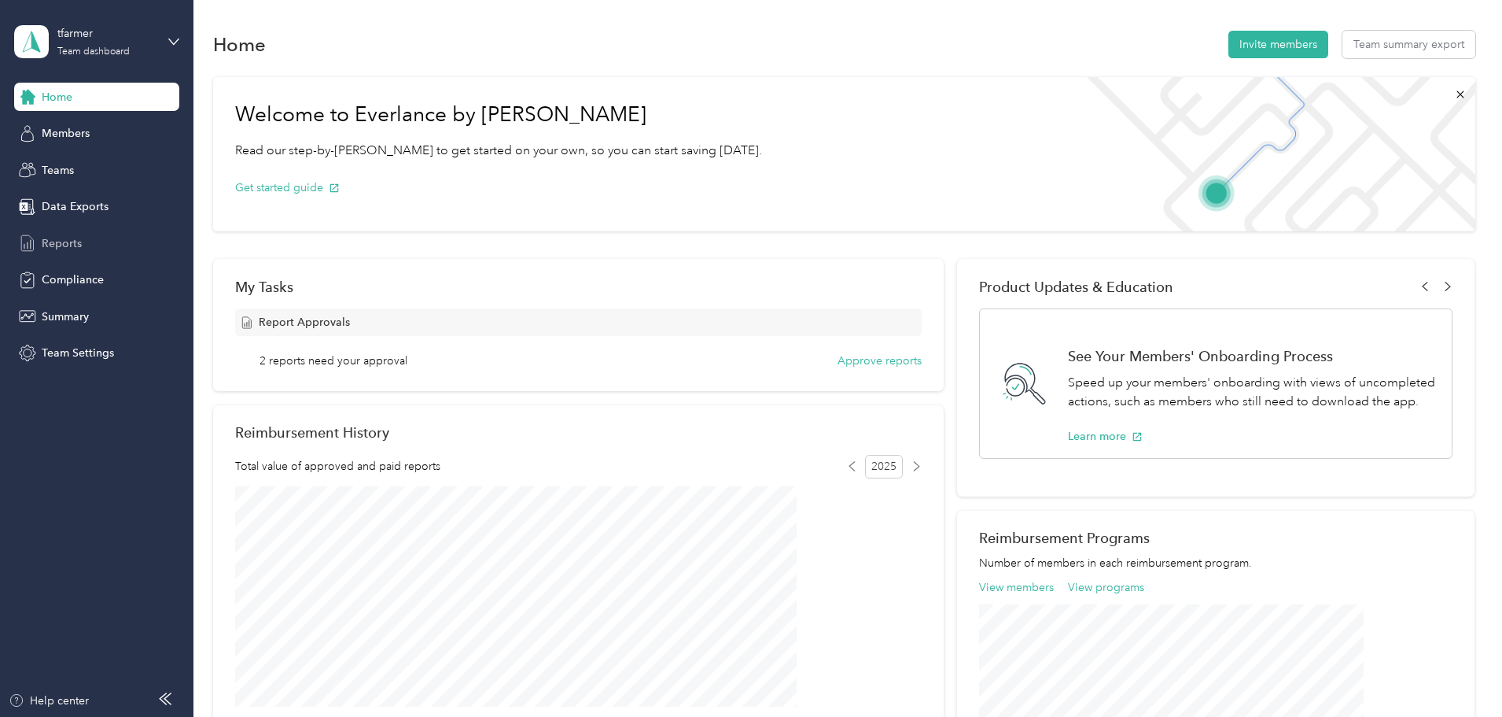
click at [70, 245] on span "Reports" at bounding box center [62, 243] width 40 height 17
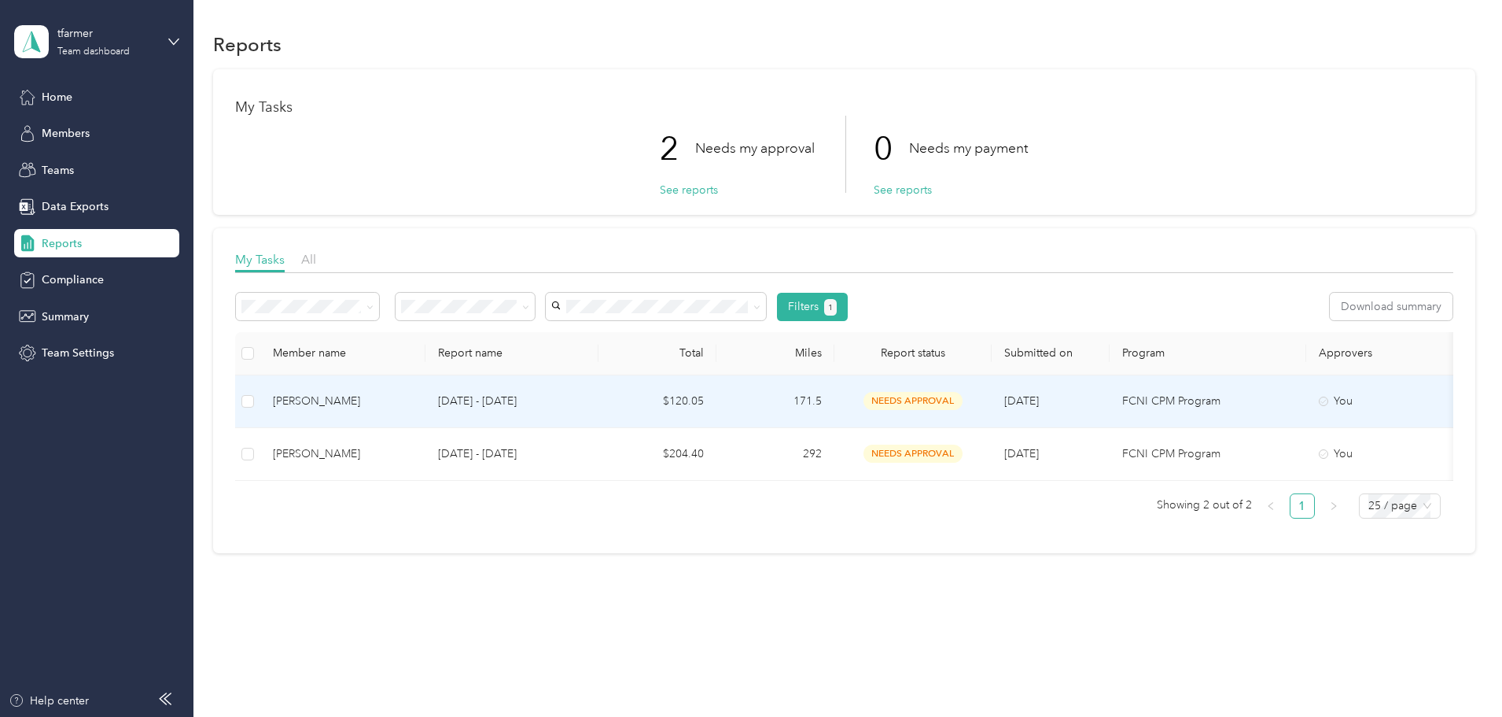
click at [538, 404] on td "[DATE] - [DATE]" at bounding box center [511, 401] width 173 height 53
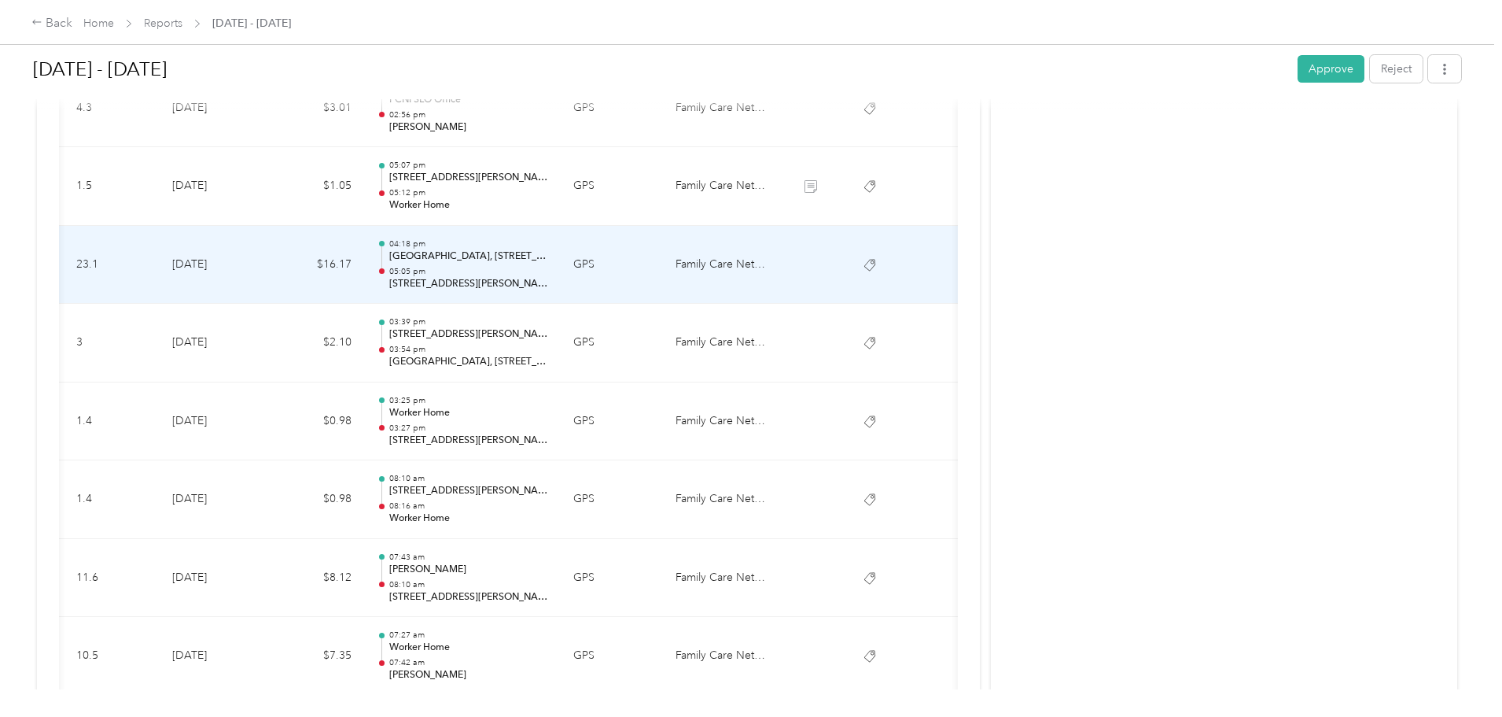
scroll to position [787, 0]
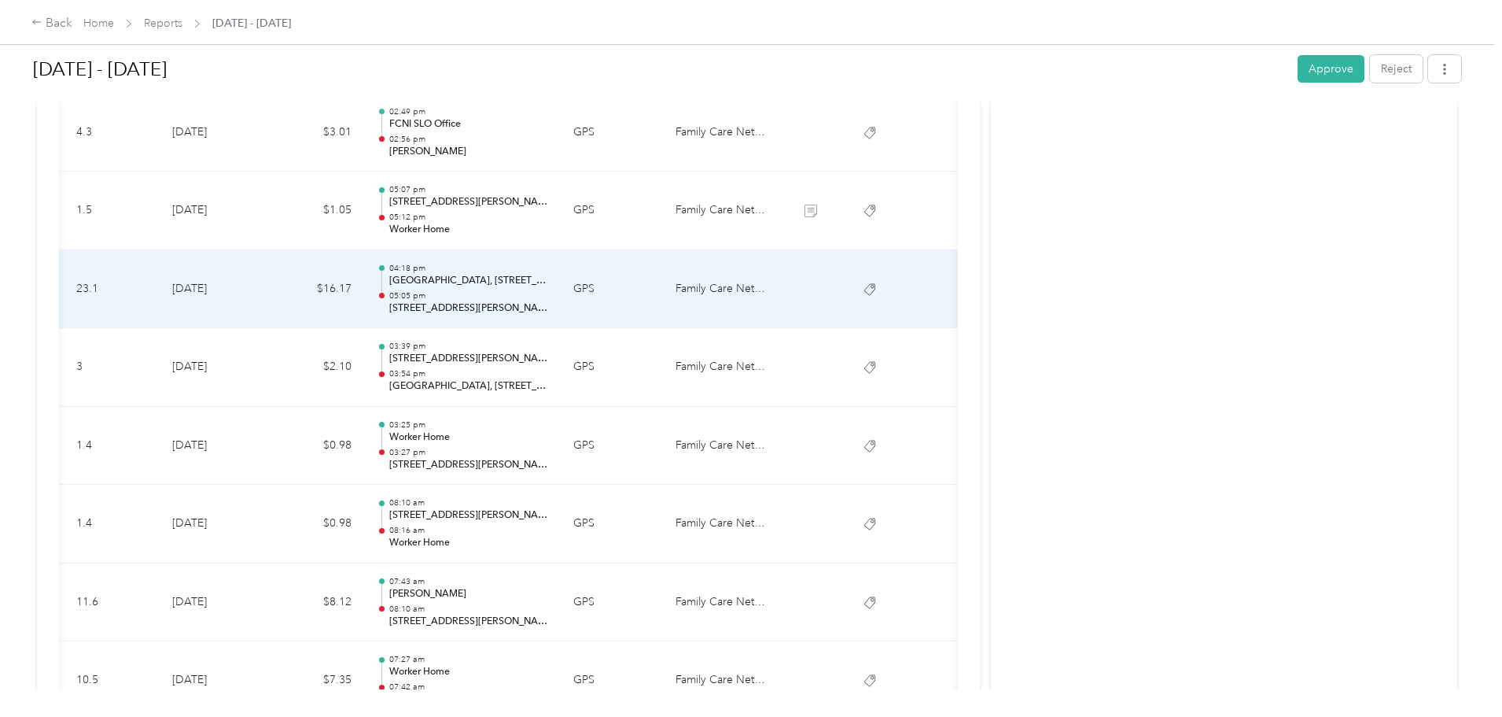
click at [833, 294] on td at bounding box center [810, 289] width 59 height 79
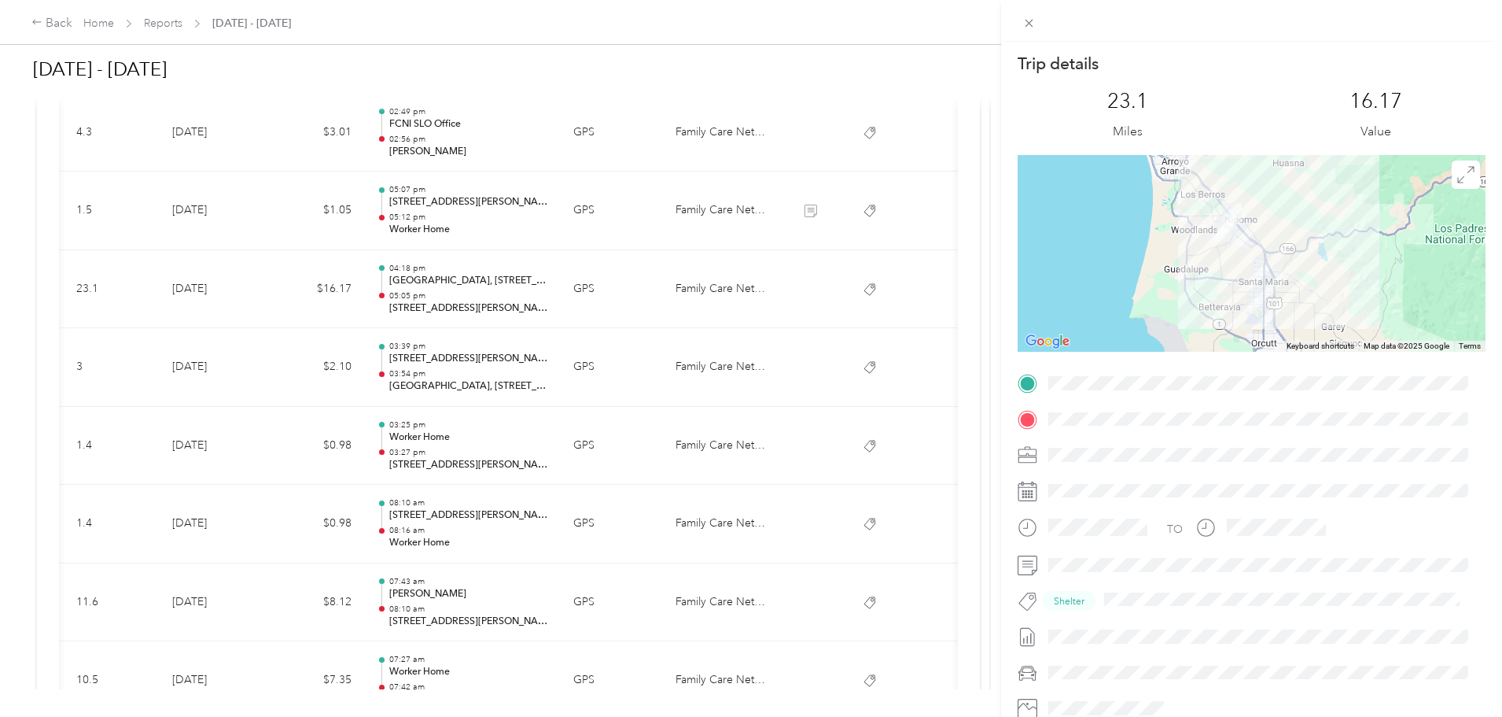
click at [896, 367] on div "Trip details This trip cannot be edited because it is either under review, appr…" at bounding box center [751, 358] width 1502 height 717
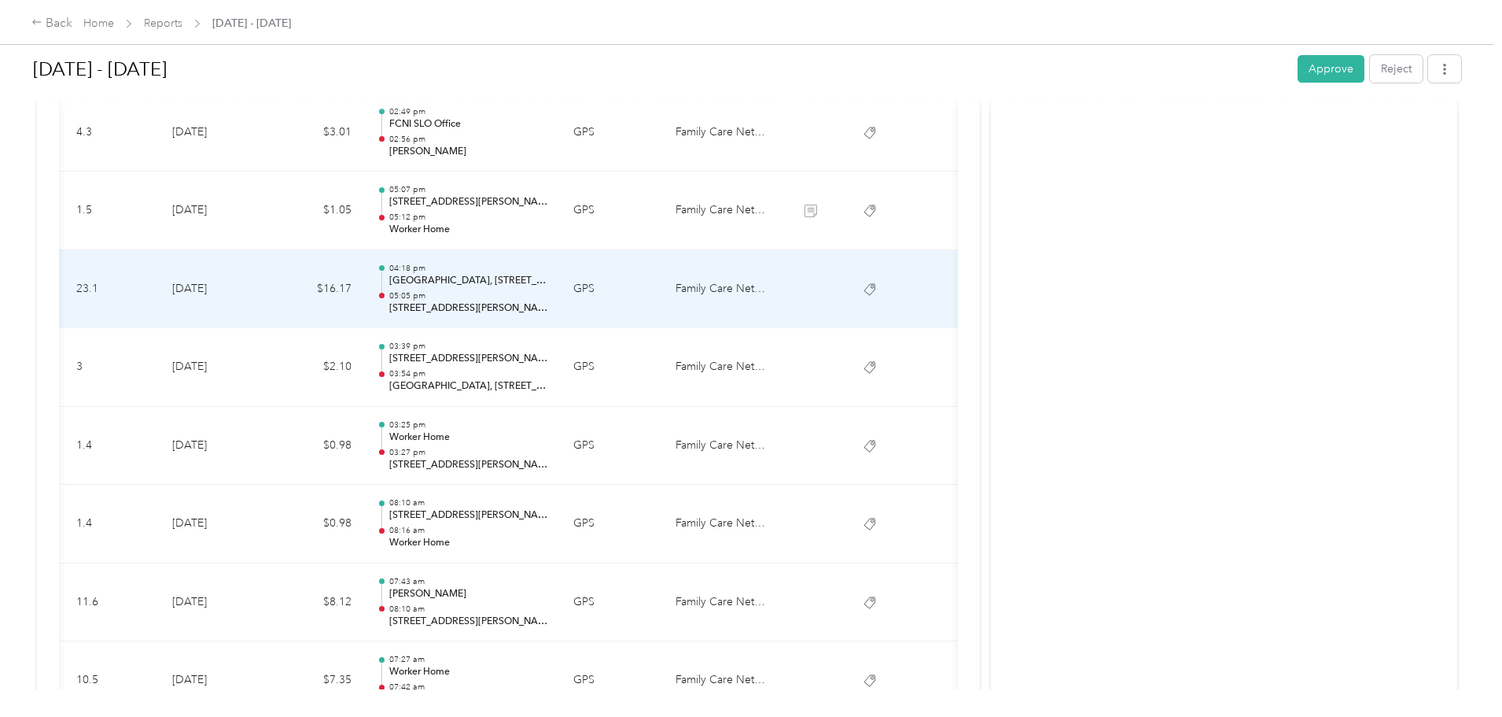
click at [876, 292] on icon at bounding box center [870, 289] width 13 height 13
click at [511, 286] on p "Nipomo Regional Park, 904 W Tefft St, Nipomo, CA 93444, USA" at bounding box center [468, 281] width 159 height 14
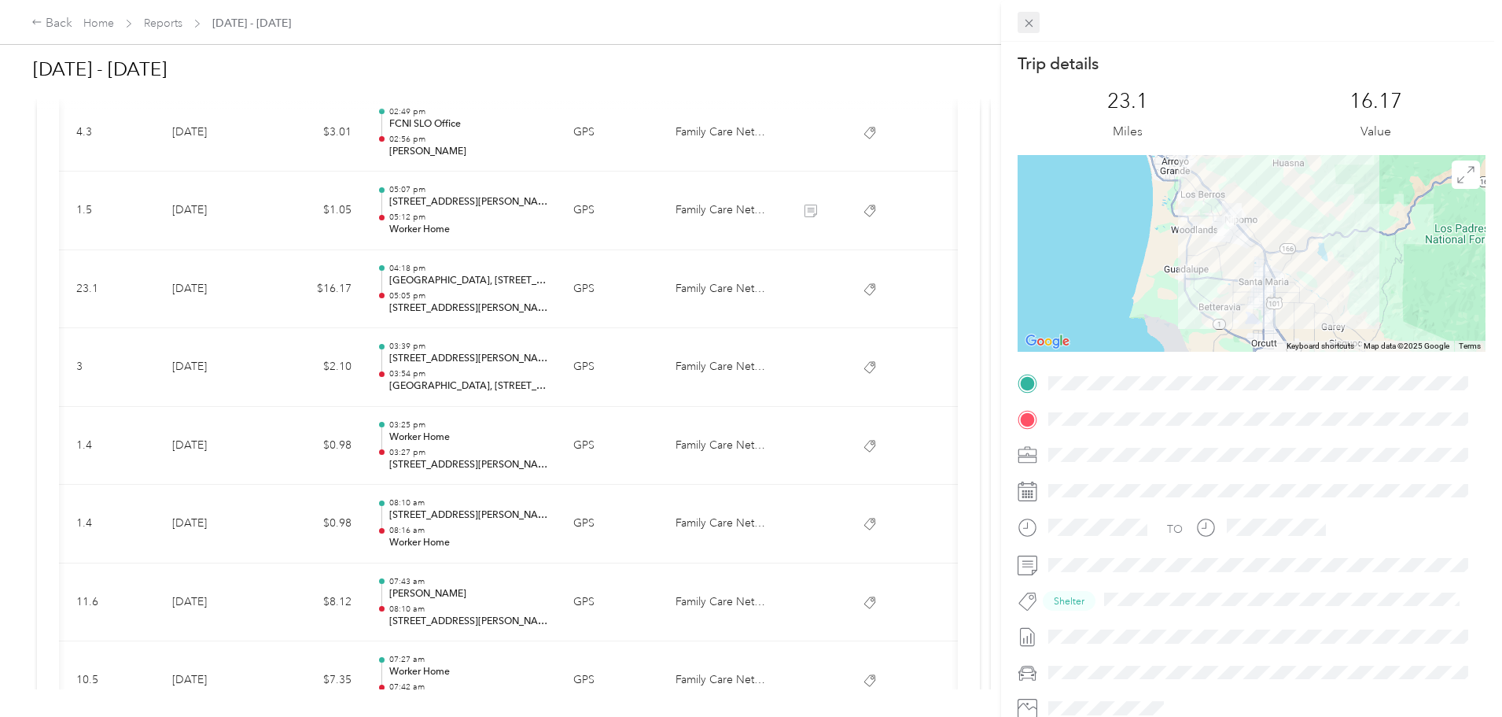
click at [1030, 23] on icon at bounding box center [1029, 24] width 8 height 8
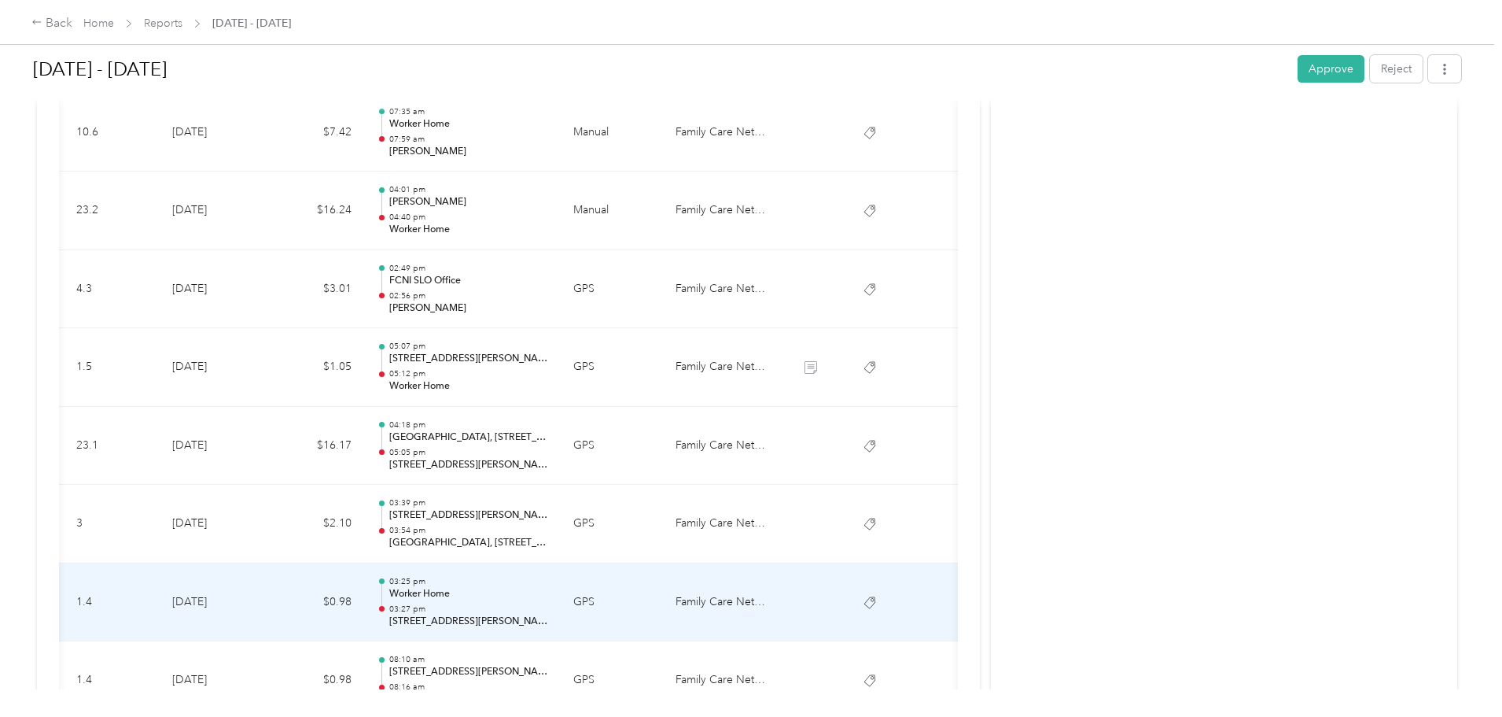
scroll to position [630, 0]
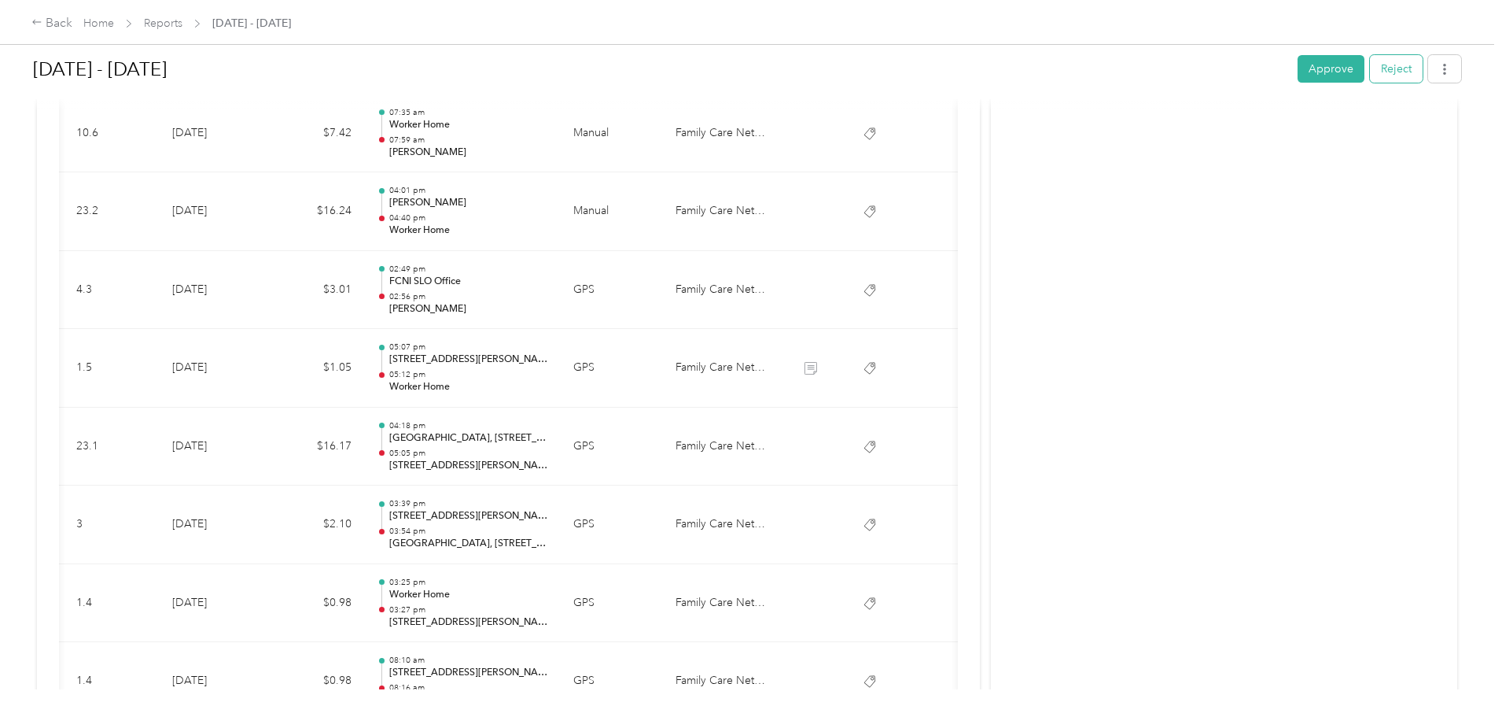
click at [1370, 72] on button "Reject" at bounding box center [1396, 69] width 53 height 28
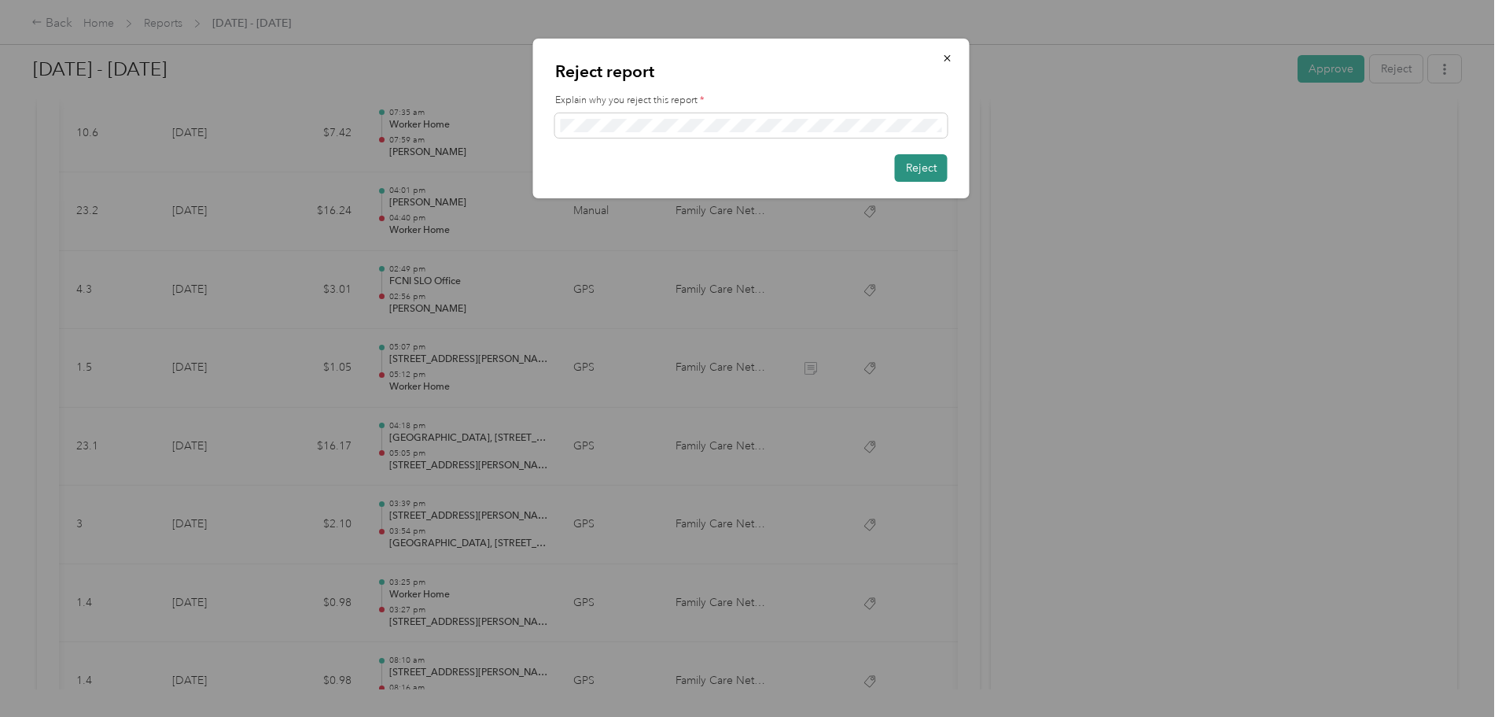
click at [915, 168] on button "Reject" at bounding box center [921, 168] width 53 height 28
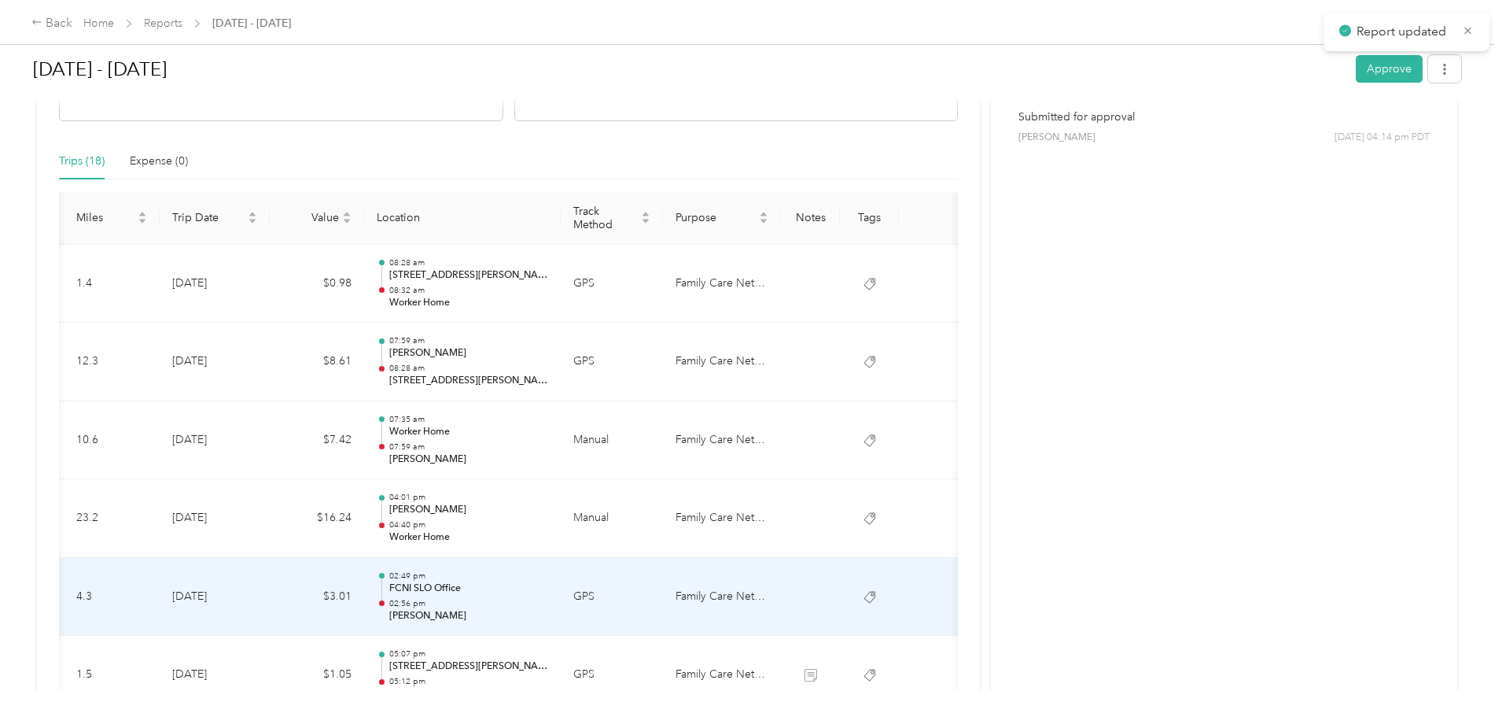
scroll to position [315, 0]
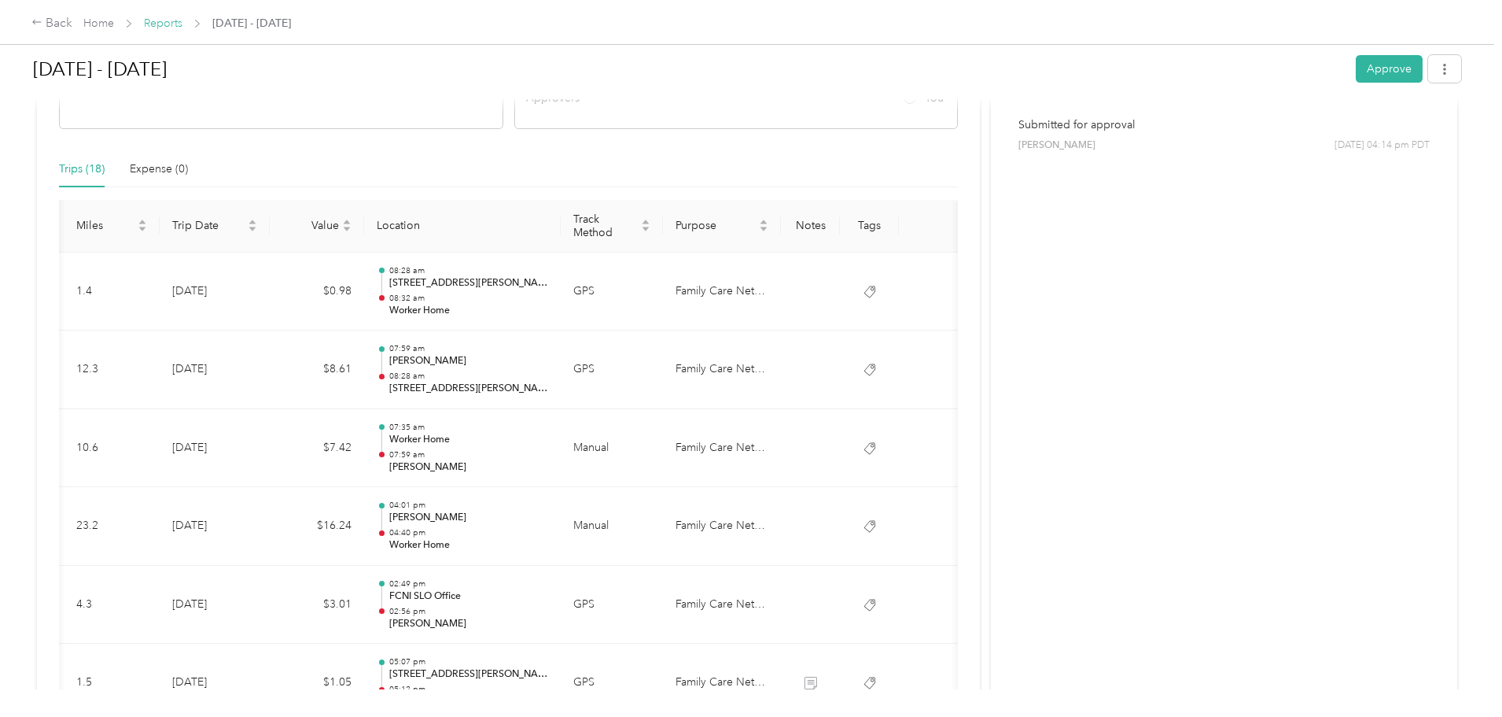
click at [182, 17] on link "Reports" at bounding box center [163, 23] width 39 height 13
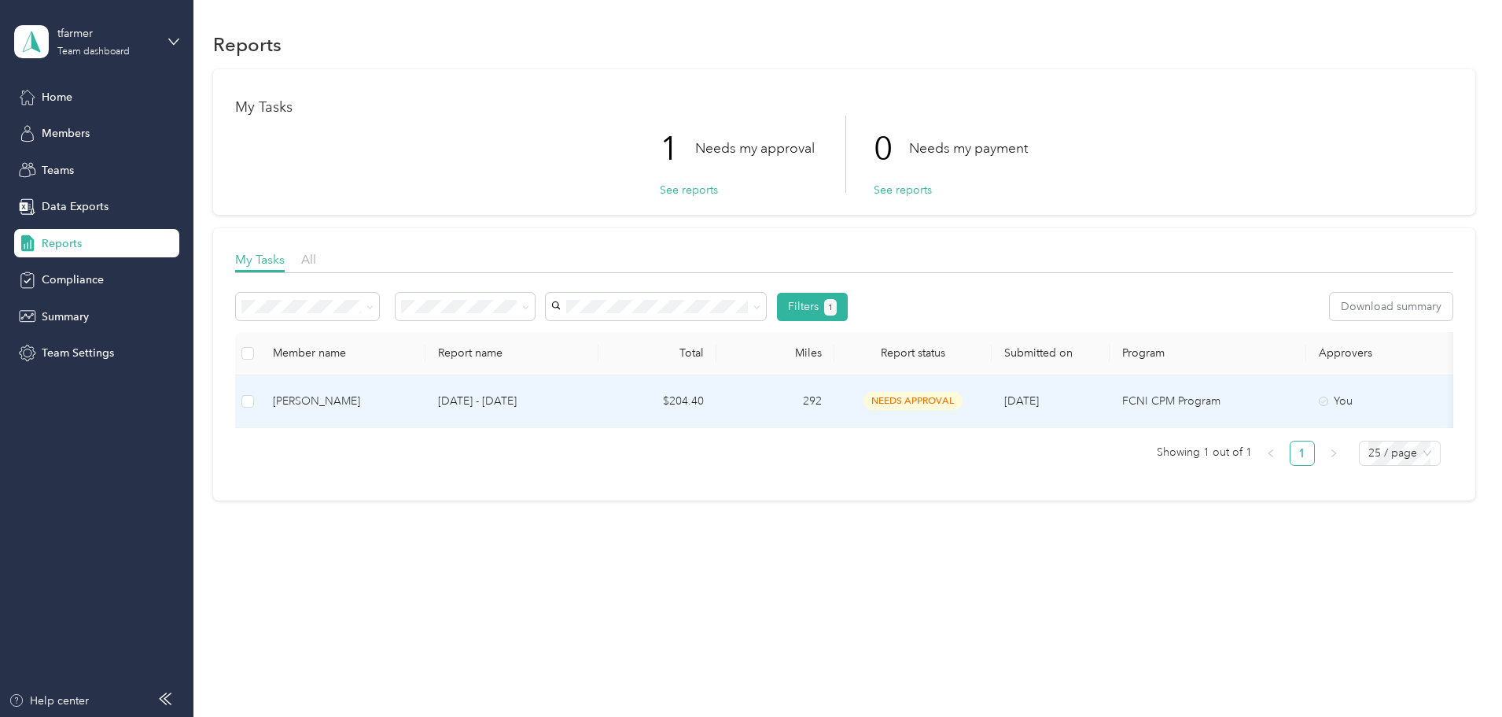
click at [413, 396] on div "[PERSON_NAME]" at bounding box center [343, 400] width 140 height 17
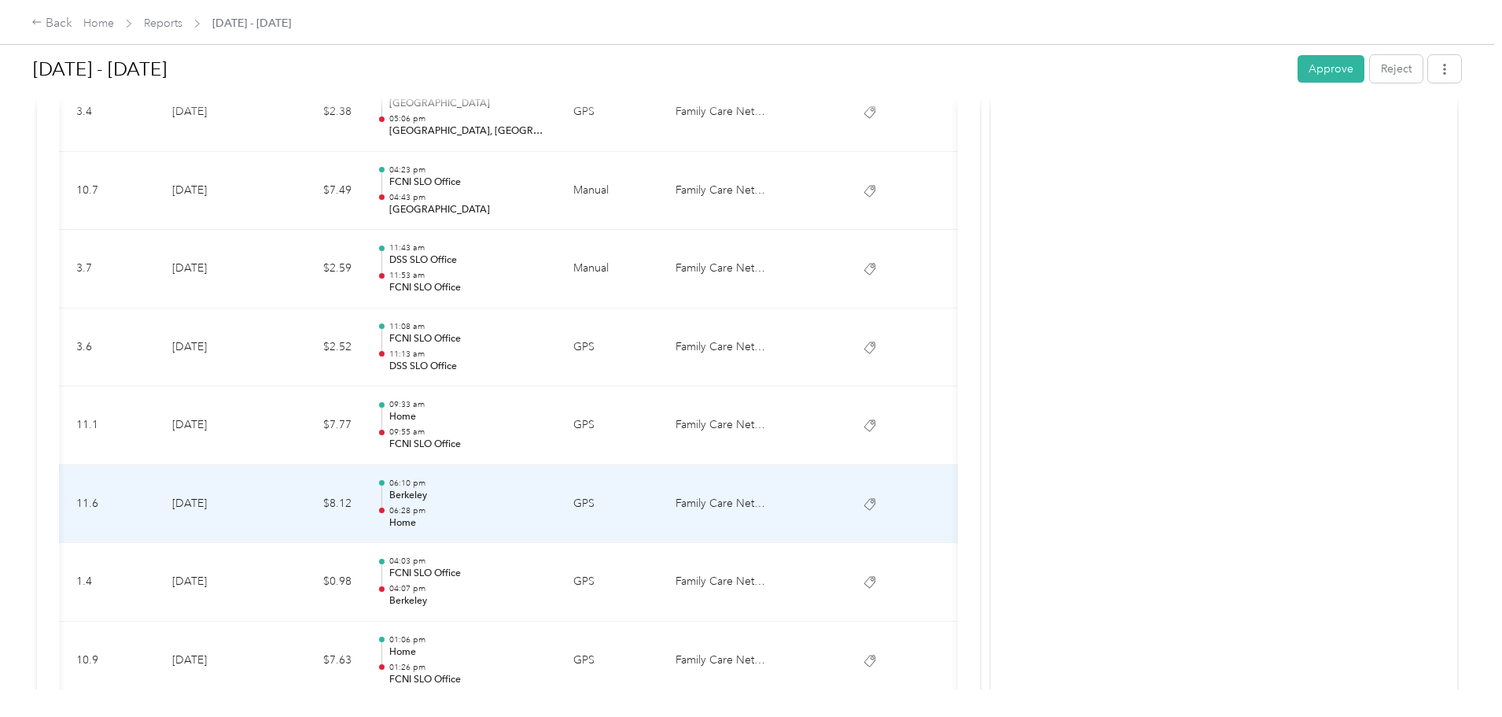
scroll to position [1410, 0]
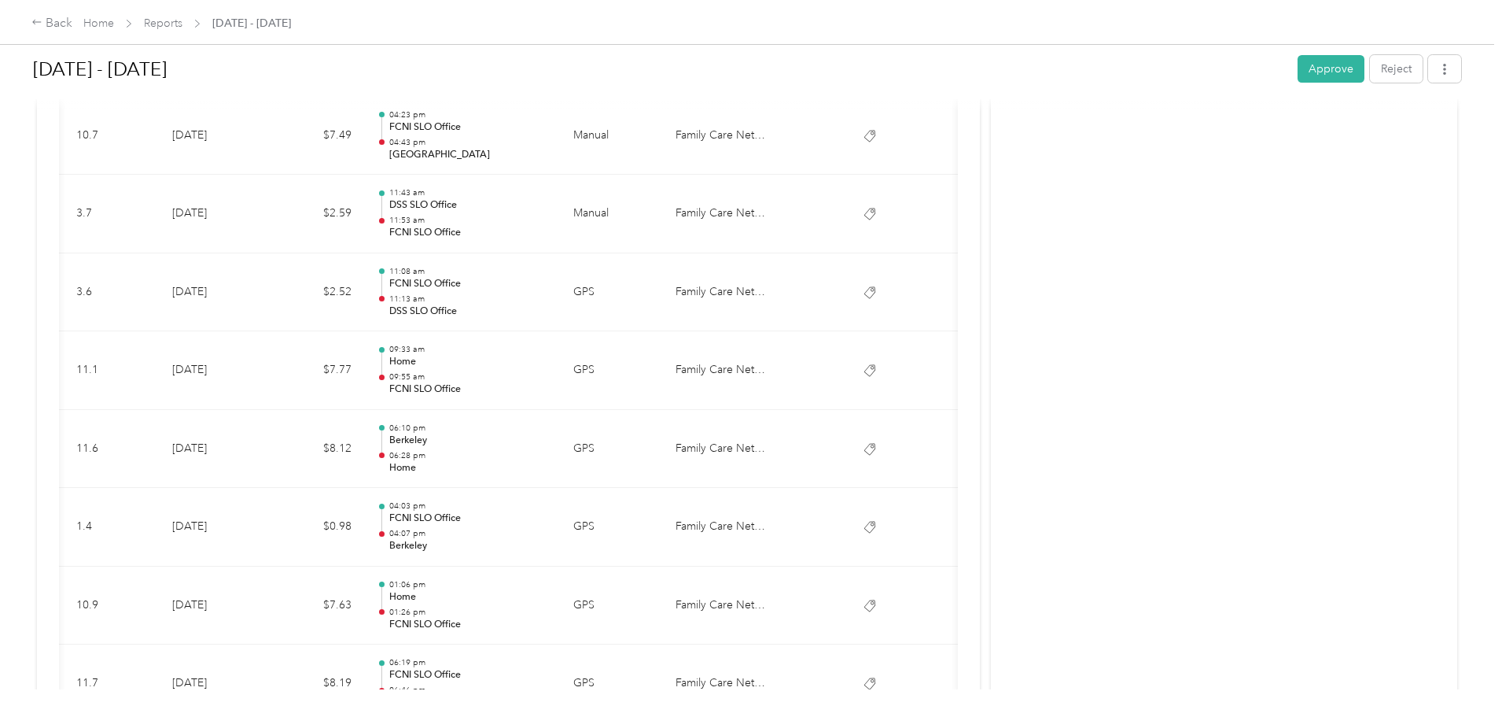
click at [112, 523] on div "Back Home Reports Sep 15 - 28, 2025 Sep 15 - 28, 2025 Approve Reject Needs Appr…" at bounding box center [747, 358] width 1494 height 717
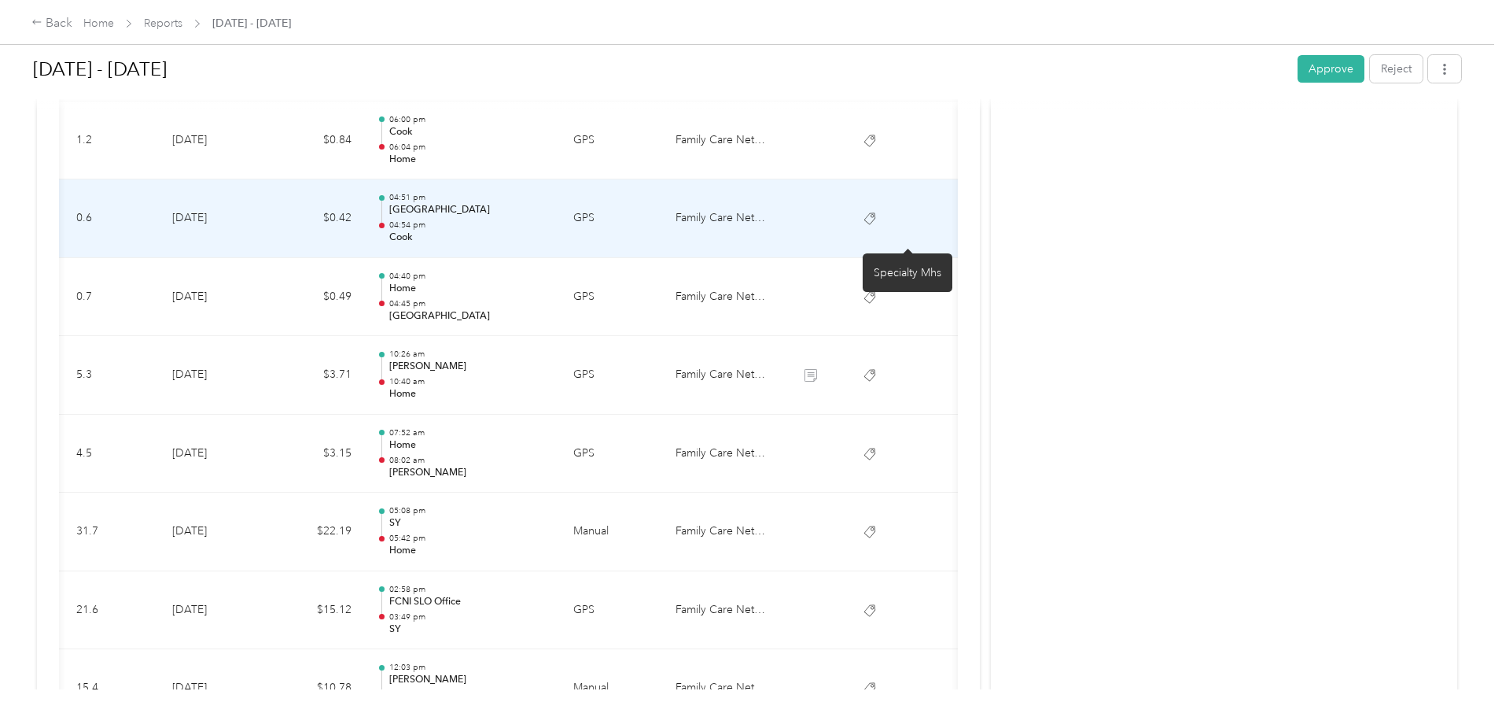
scroll to position [388, 0]
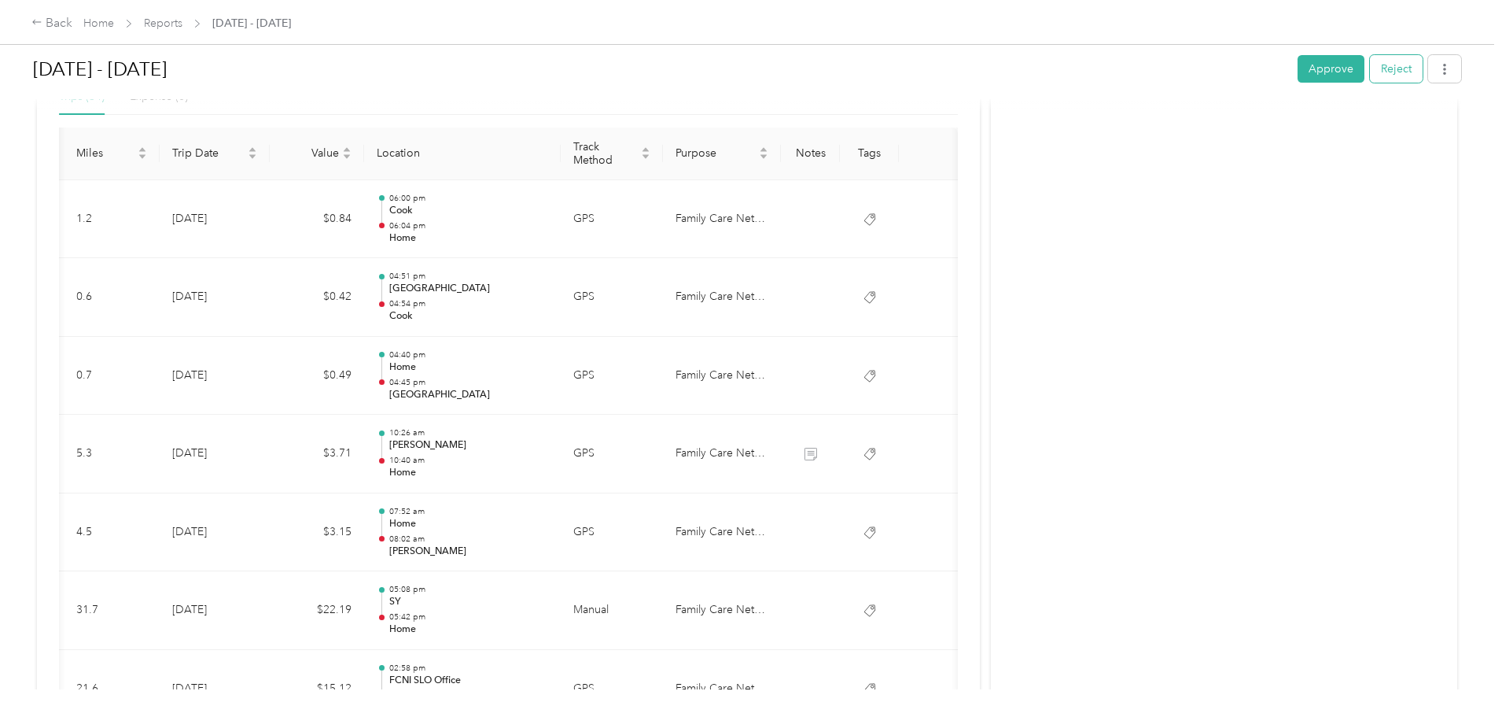
click at [1370, 72] on button "Reject" at bounding box center [1396, 69] width 53 height 28
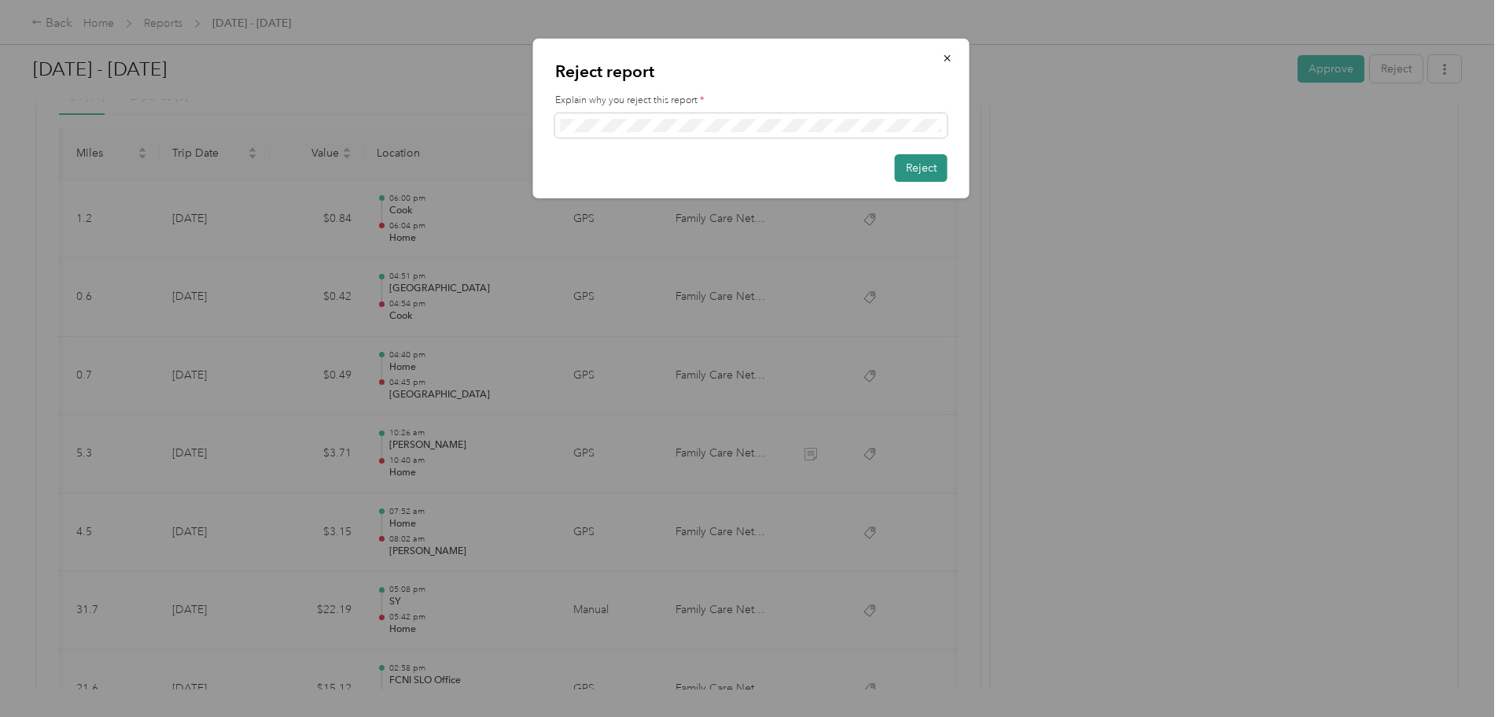
click at [909, 170] on button "Reject" at bounding box center [921, 168] width 53 height 28
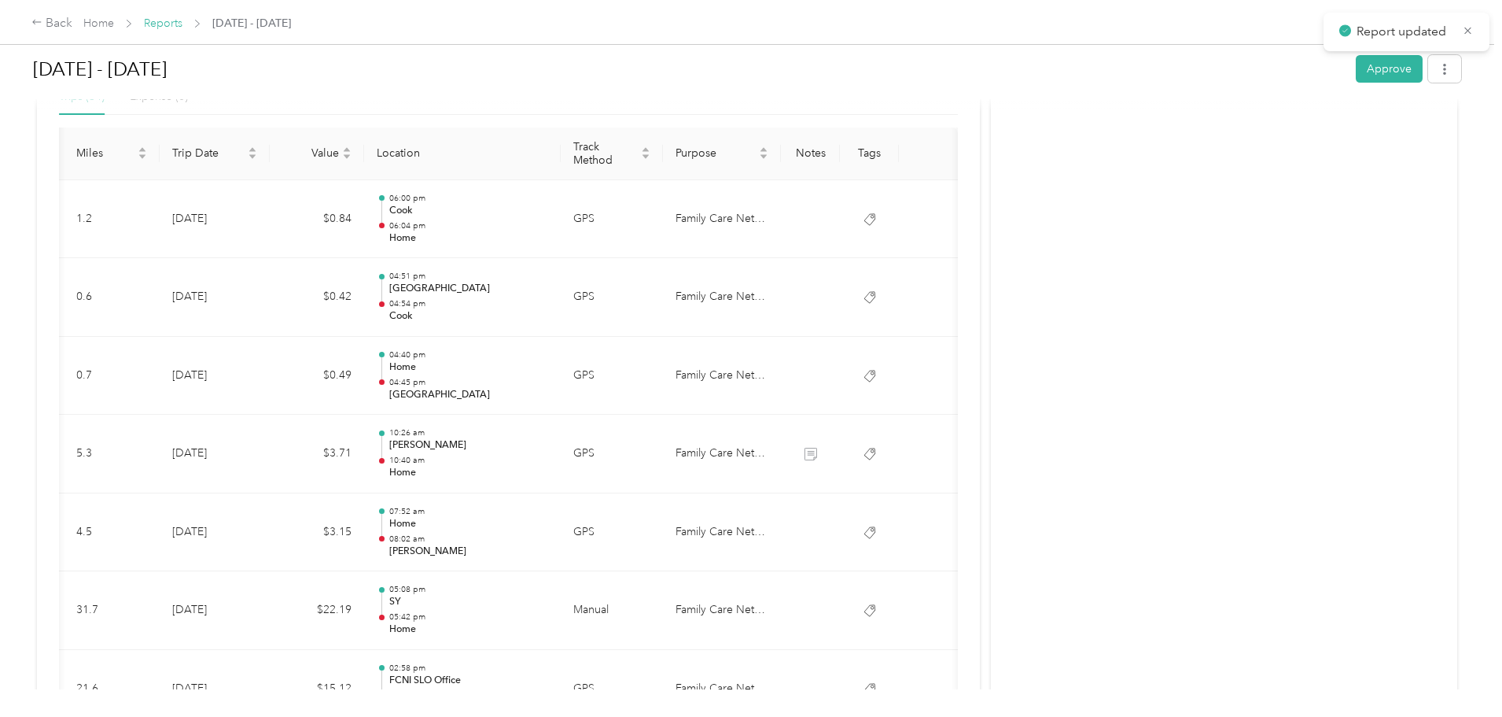
click at [182, 21] on link "Reports" at bounding box center [163, 23] width 39 height 13
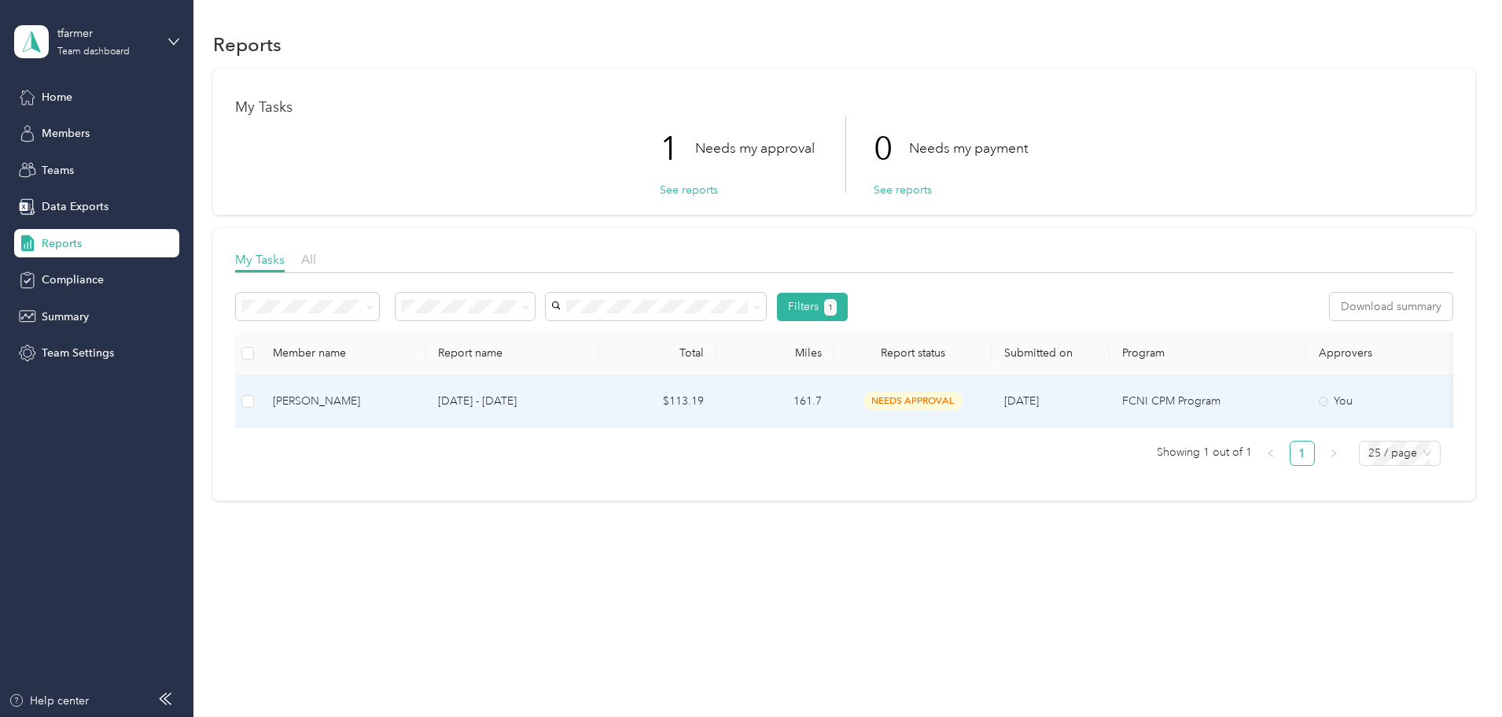
click at [586, 405] on p "[DATE] - [DATE]" at bounding box center [512, 400] width 148 height 17
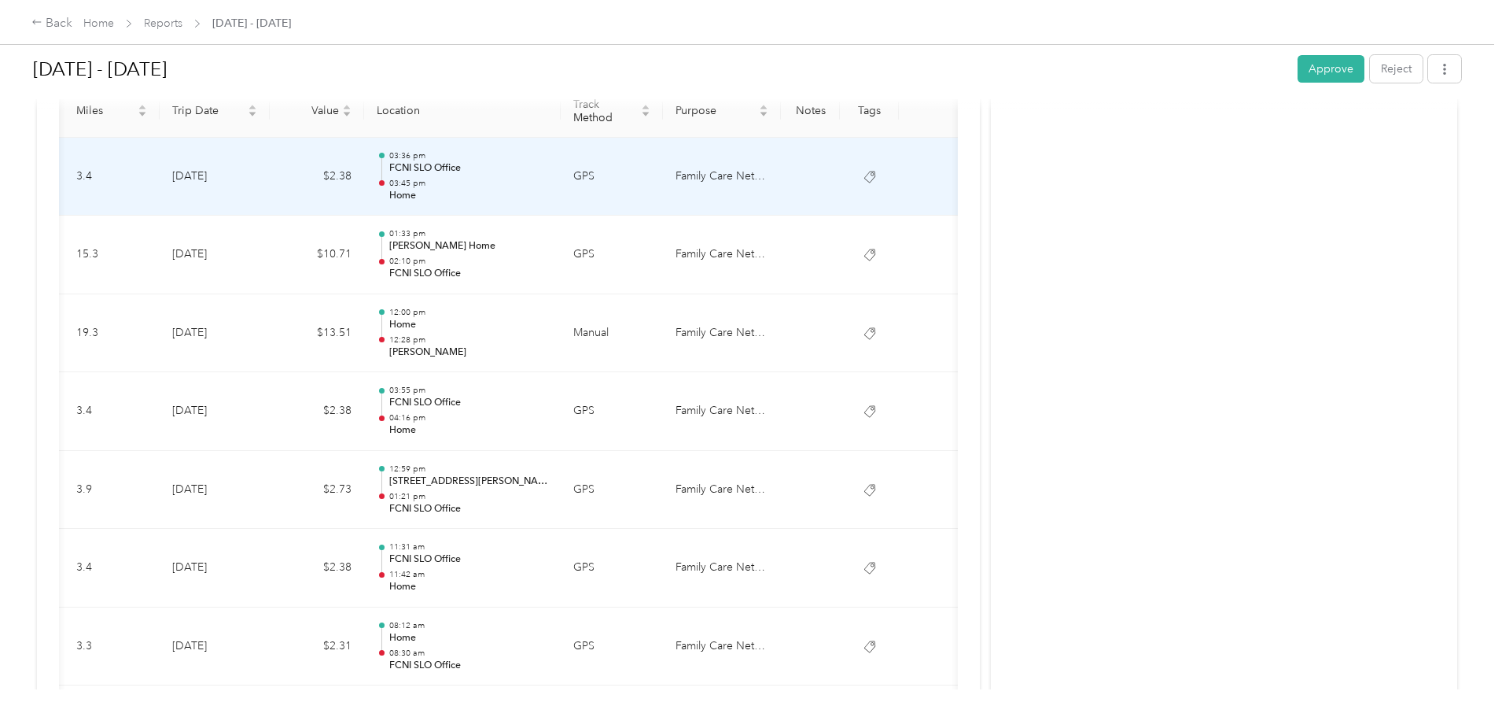
scroll to position [395, 0]
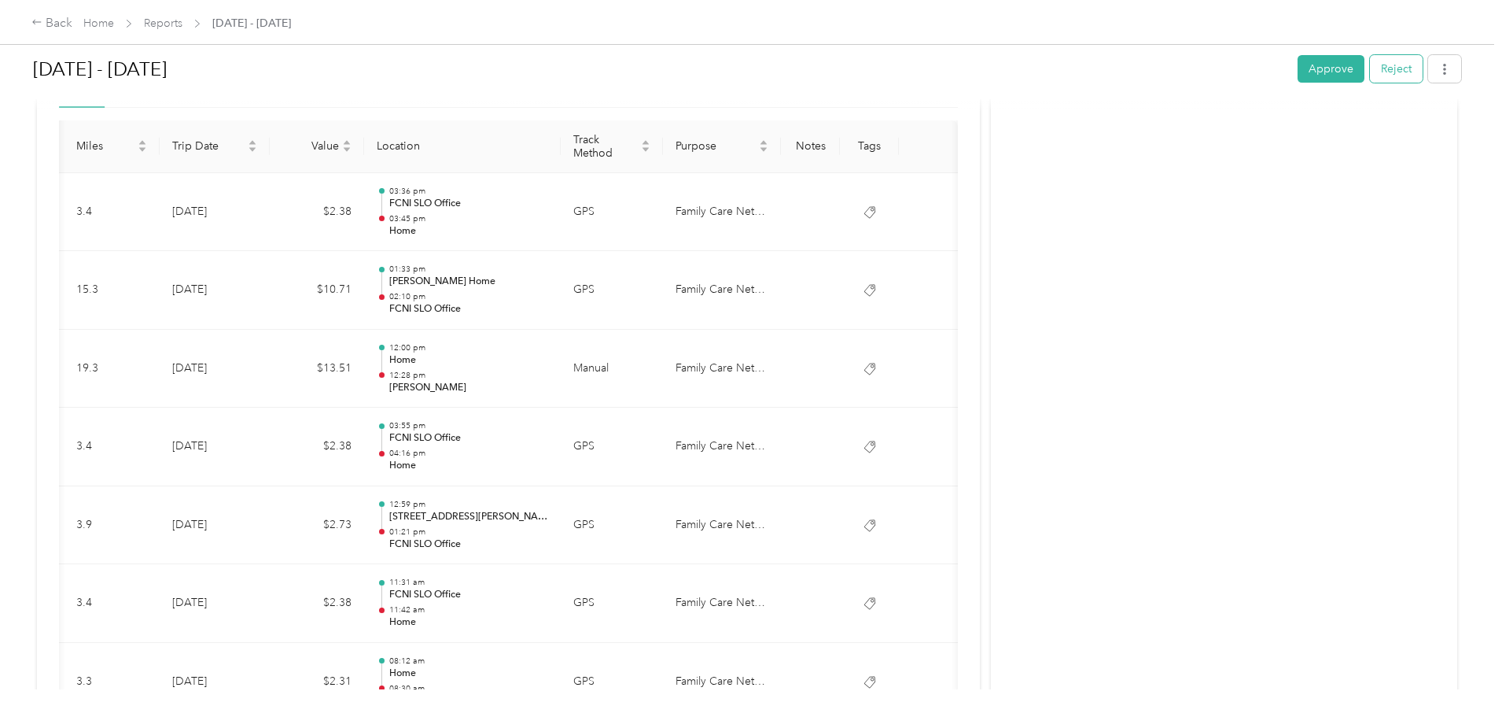
click at [1370, 68] on button "Reject" at bounding box center [1396, 69] width 53 height 28
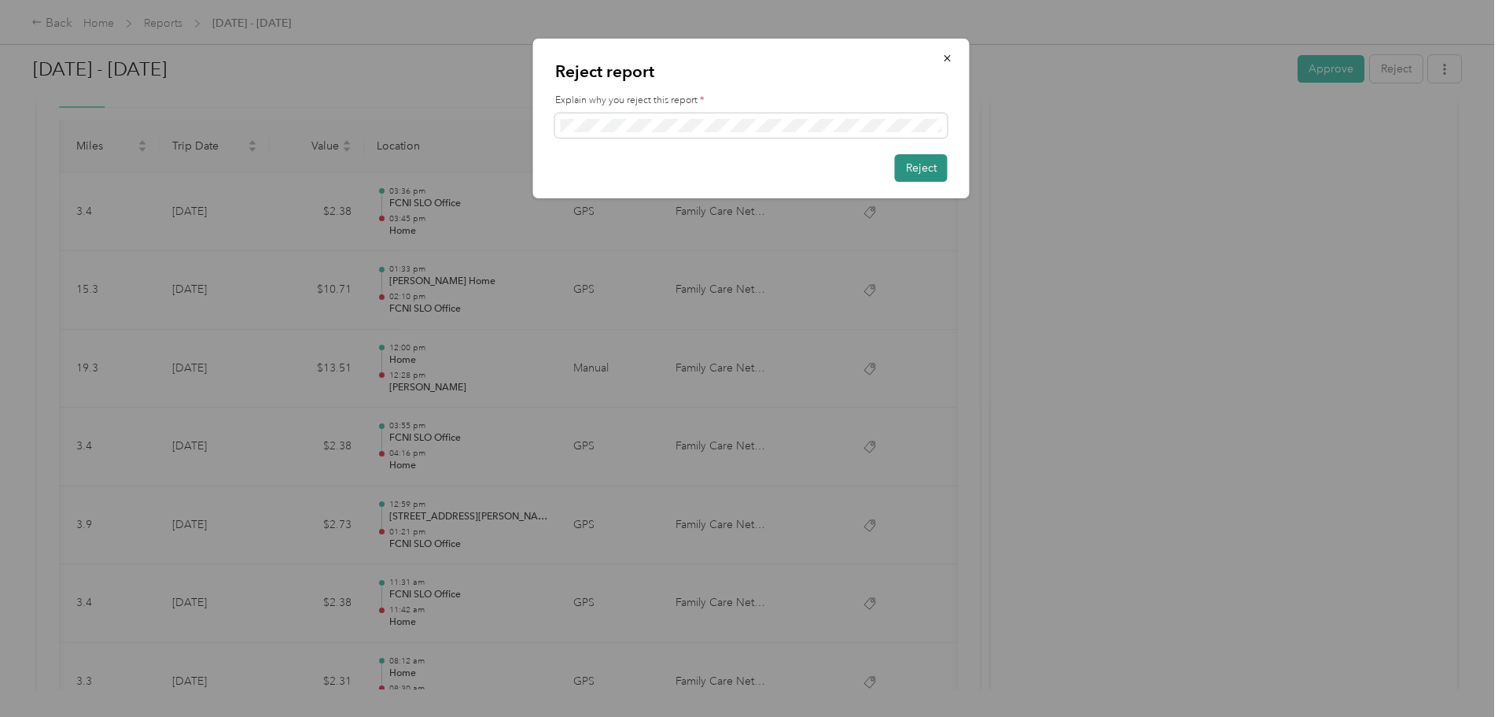
click at [910, 169] on button "Reject" at bounding box center [921, 168] width 53 height 28
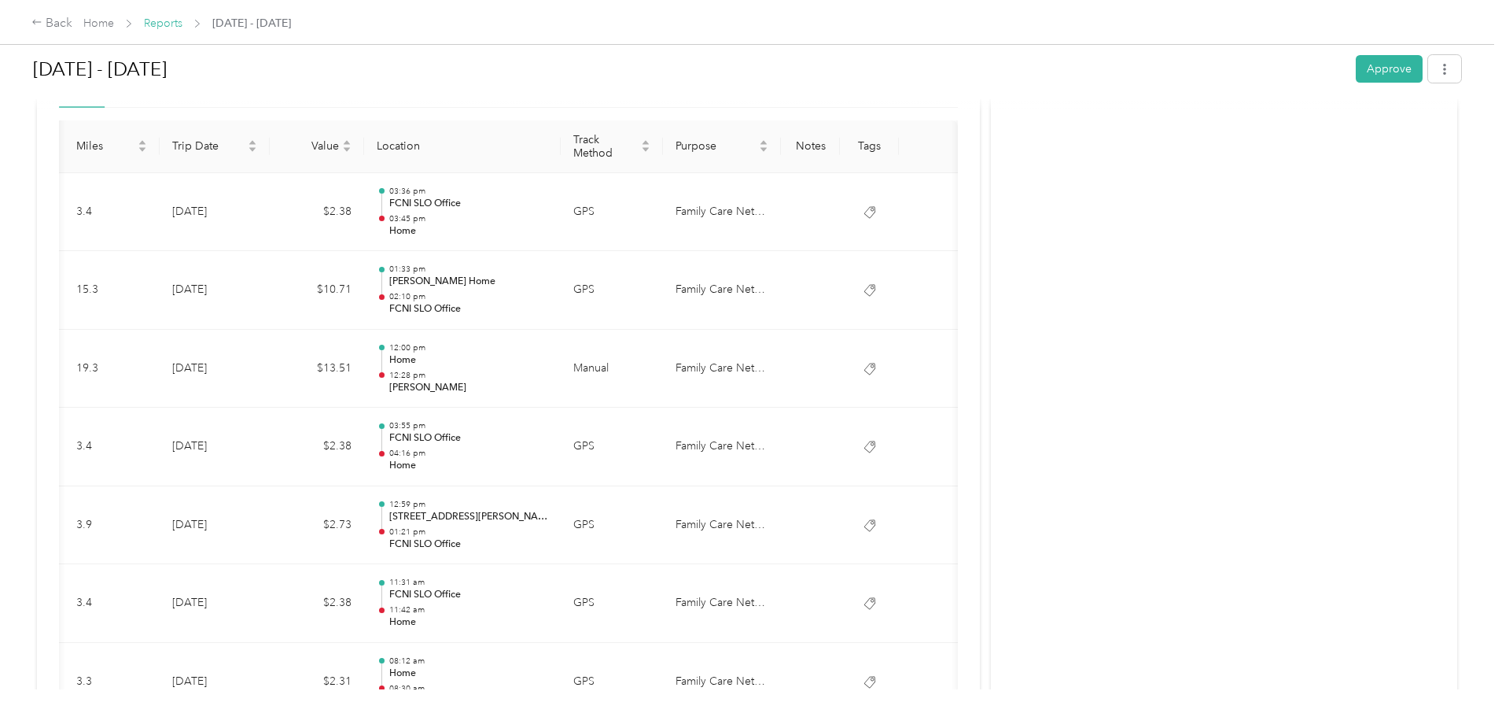
click at [182, 23] on link "Reports" at bounding box center [163, 23] width 39 height 13
